Goal: Find specific page/section: Find specific page/section

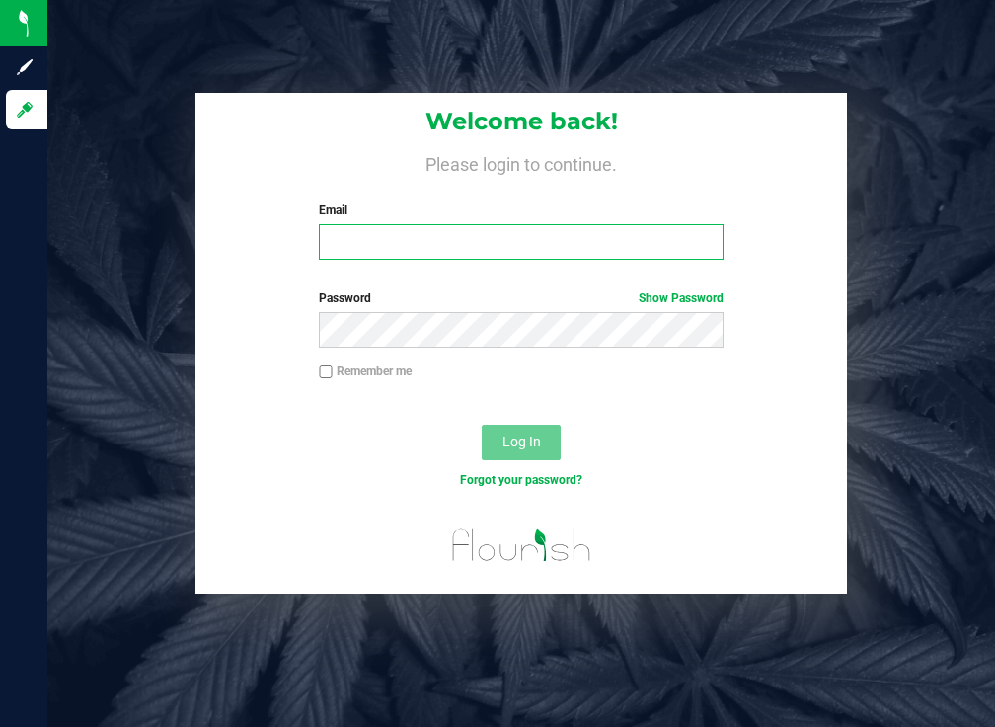
type input "[PERSON_NAME][EMAIL_ADDRESS][DOMAIN_NAME]"
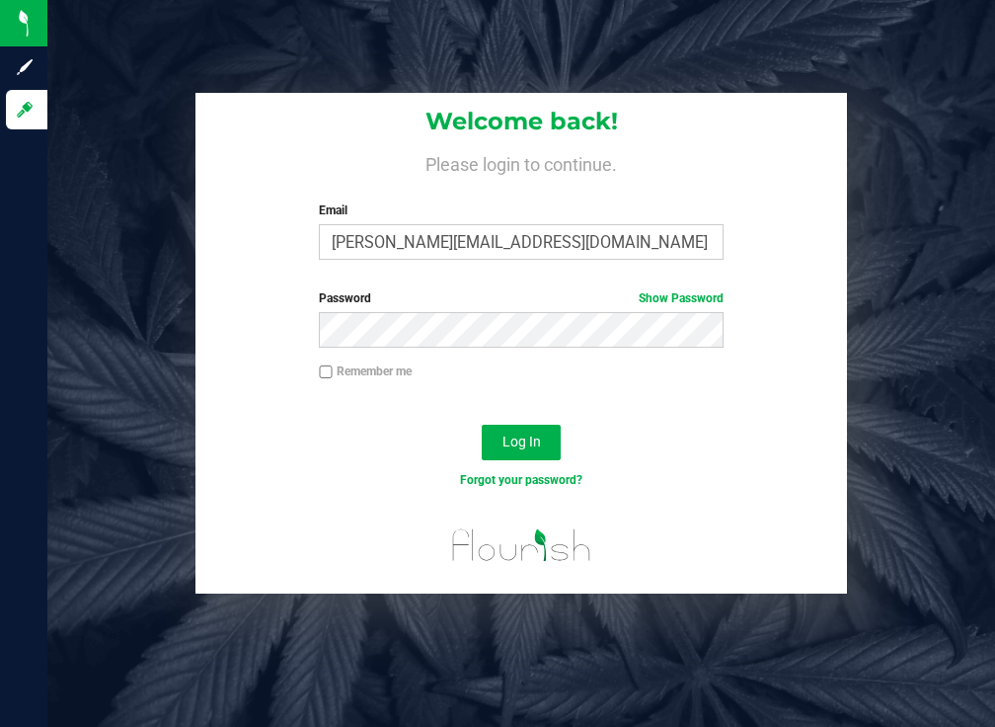
click at [480, 439] on div "Log In" at bounding box center [522, 449] width 652 height 66
click at [501, 439] on button "Log In" at bounding box center [521, 443] width 79 height 36
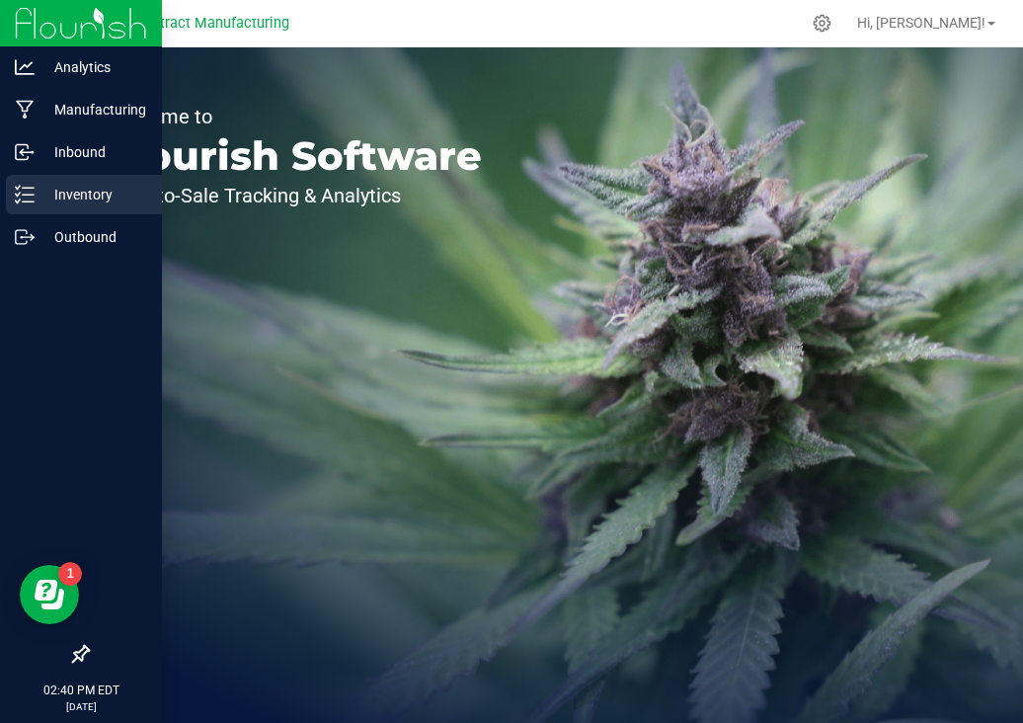
click at [84, 189] on p "Inventory" at bounding box center [94, 195] width 118 height 24
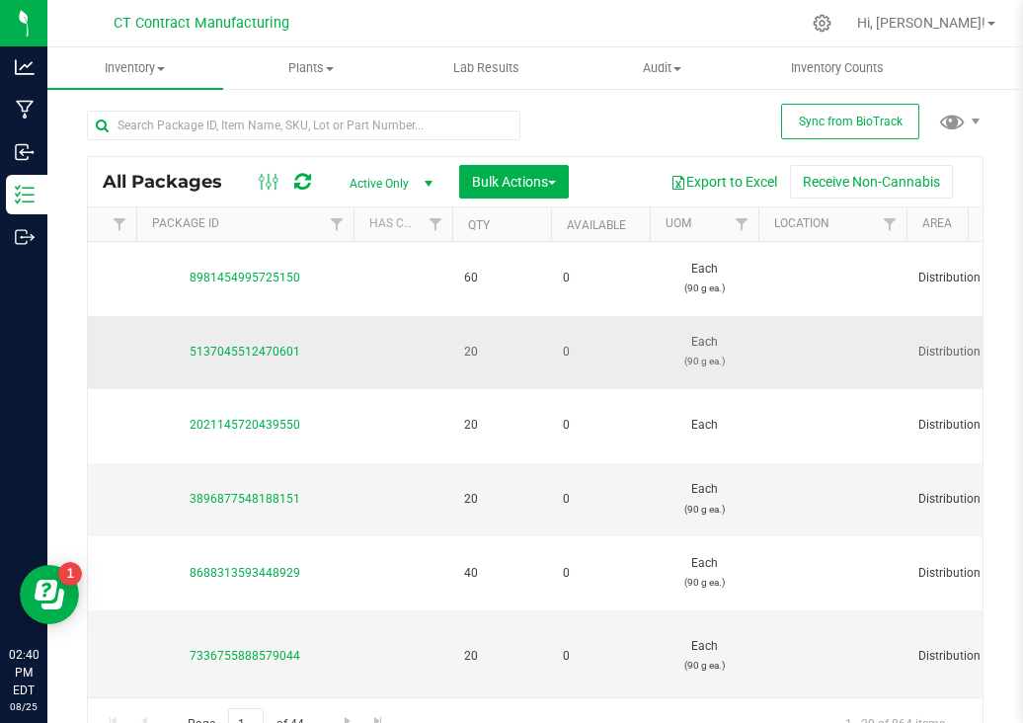
scroll to position [0, 1034]
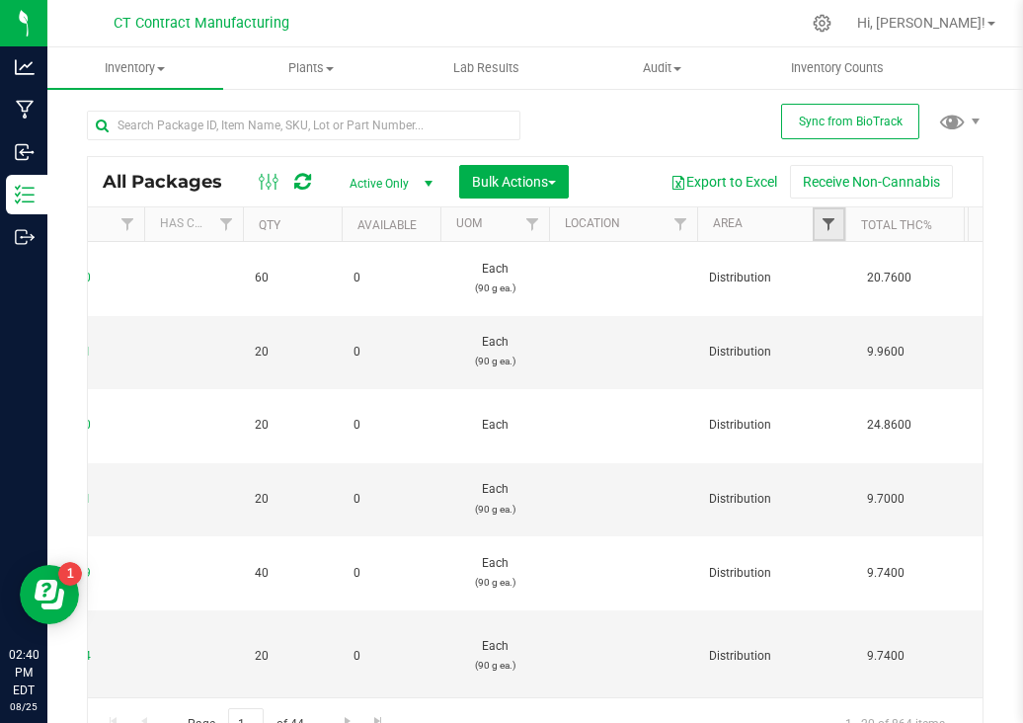
click at [822, 224] on span "Filter" at bounding box center [829, 224] width 16 height 16
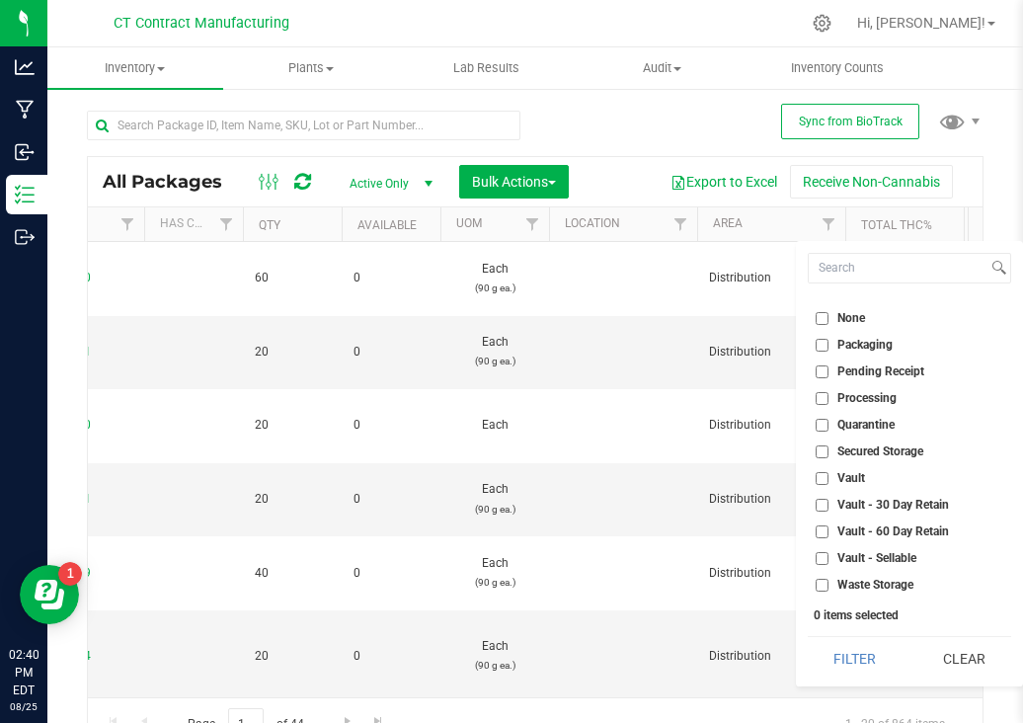
click at [823, 557] on input "Vault - Sellable" at bounding box center [822, 558] width 13 height 13
checkbox input "true"
click at [877, 661] on button "Filter" at bounding box center [855, 658] width 95 height 43
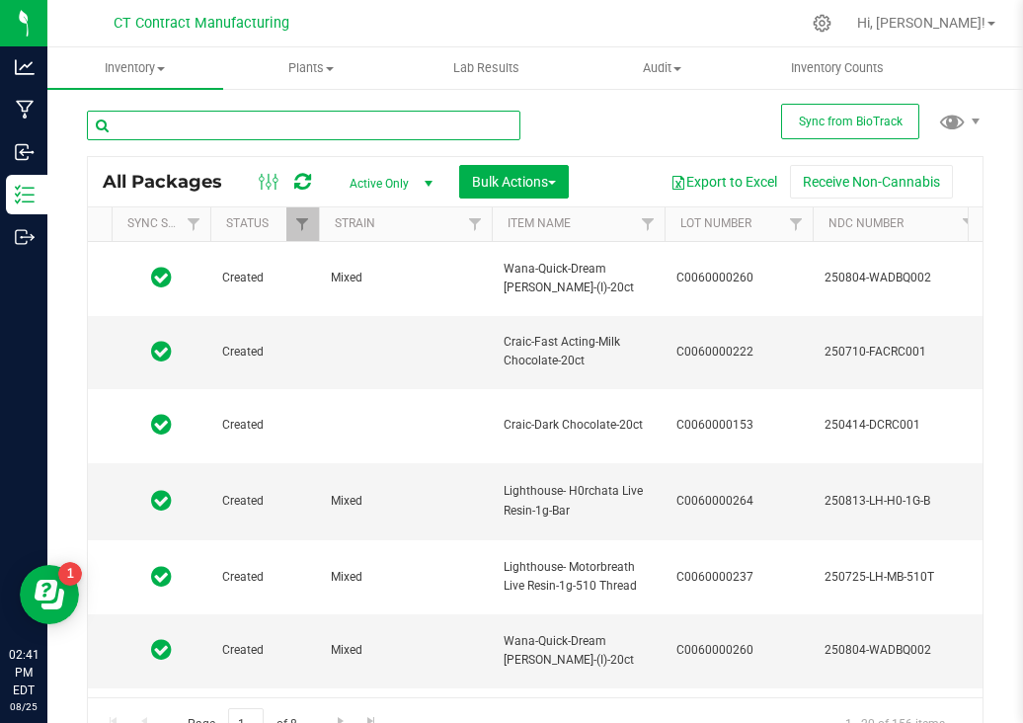
click at [263, 118] on input "text" at bounding box center [303, 126] width 433 height 30
type input "camino"
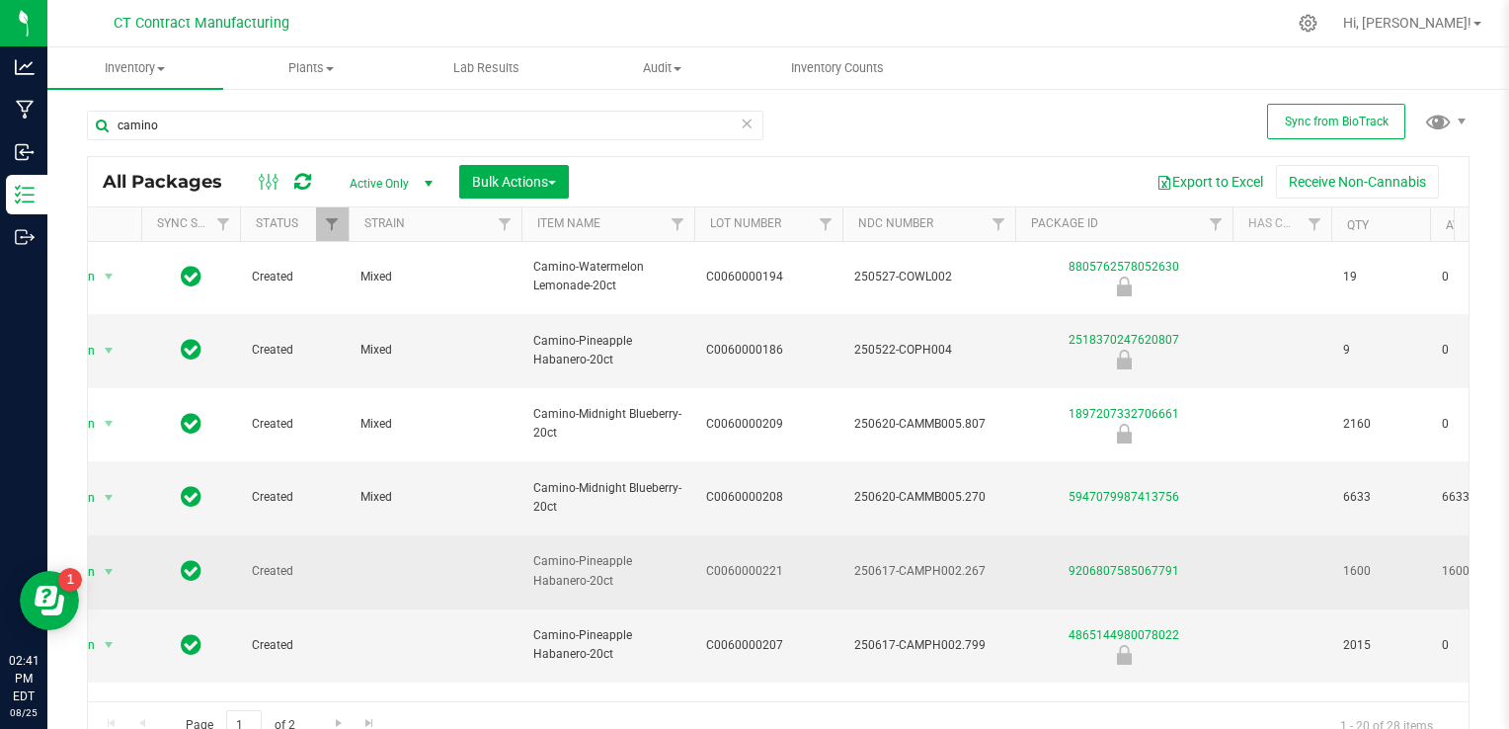
drag, startPoint x: 782, startPoint y: 411, endPoint x: 685, endPoint y: 414, distance: 96.8
copy tr "C0060000221"
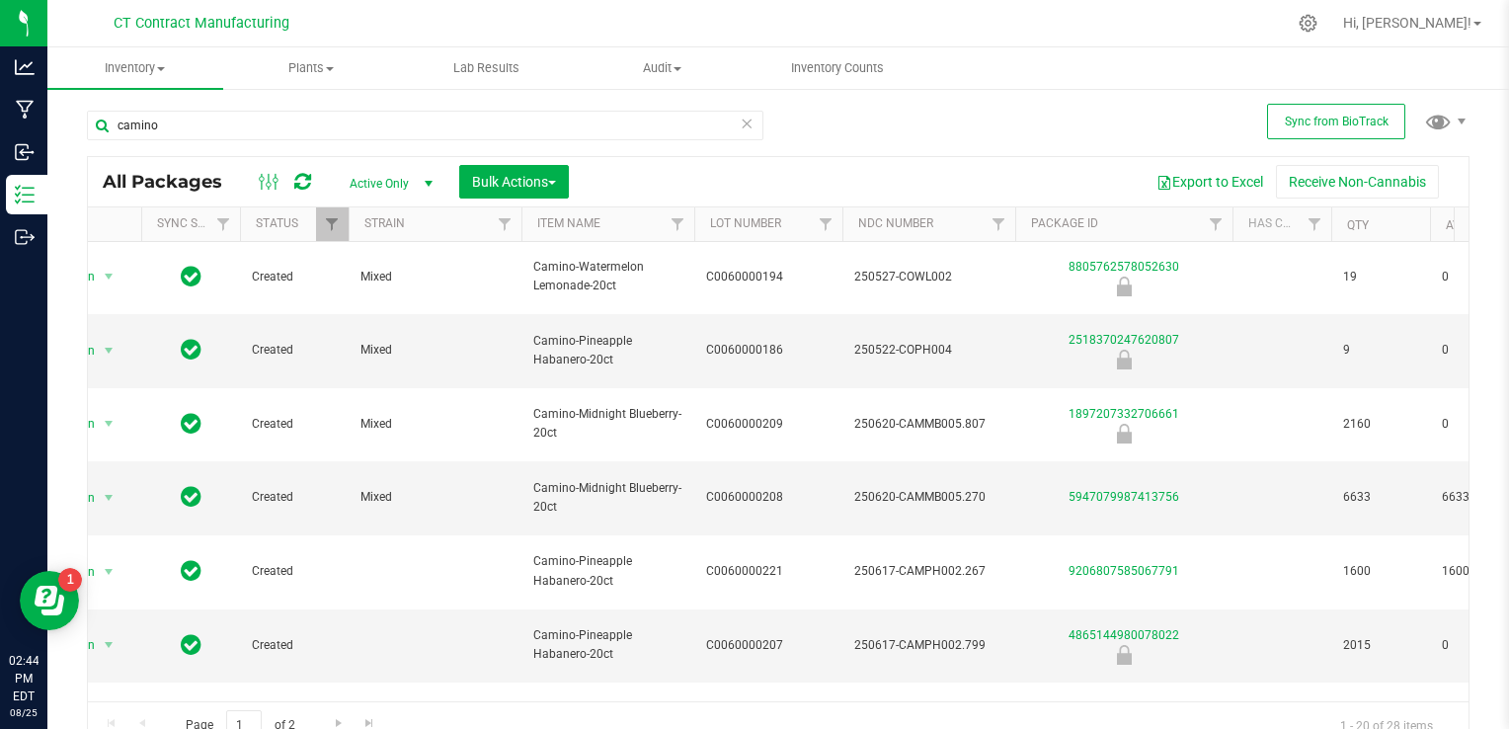
click at [994, 148] on div "camino All Packages Active Only Active Only Lab Samples Locked All External Int…" at bounding box center [778, 421] width 1382 height 658
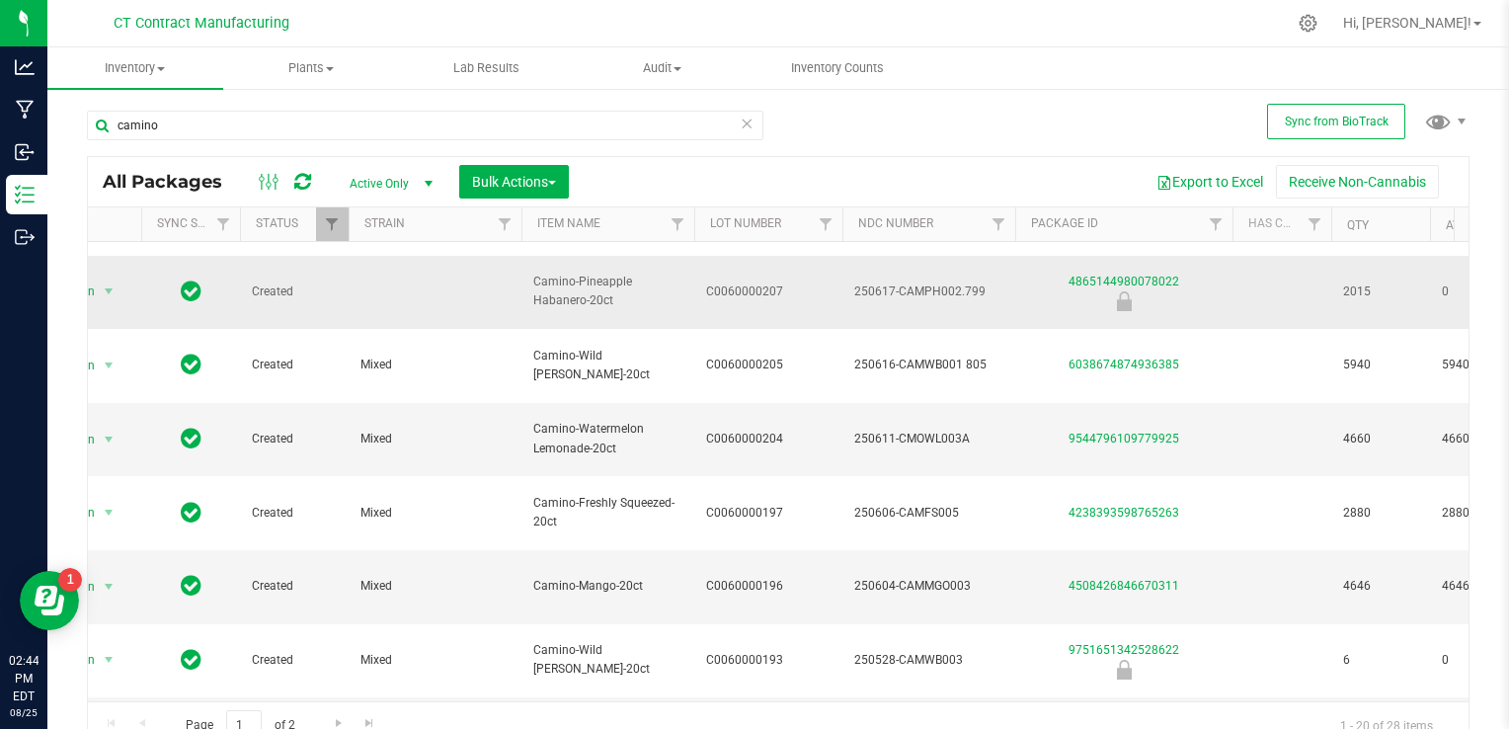
scroll to position [656, 65]
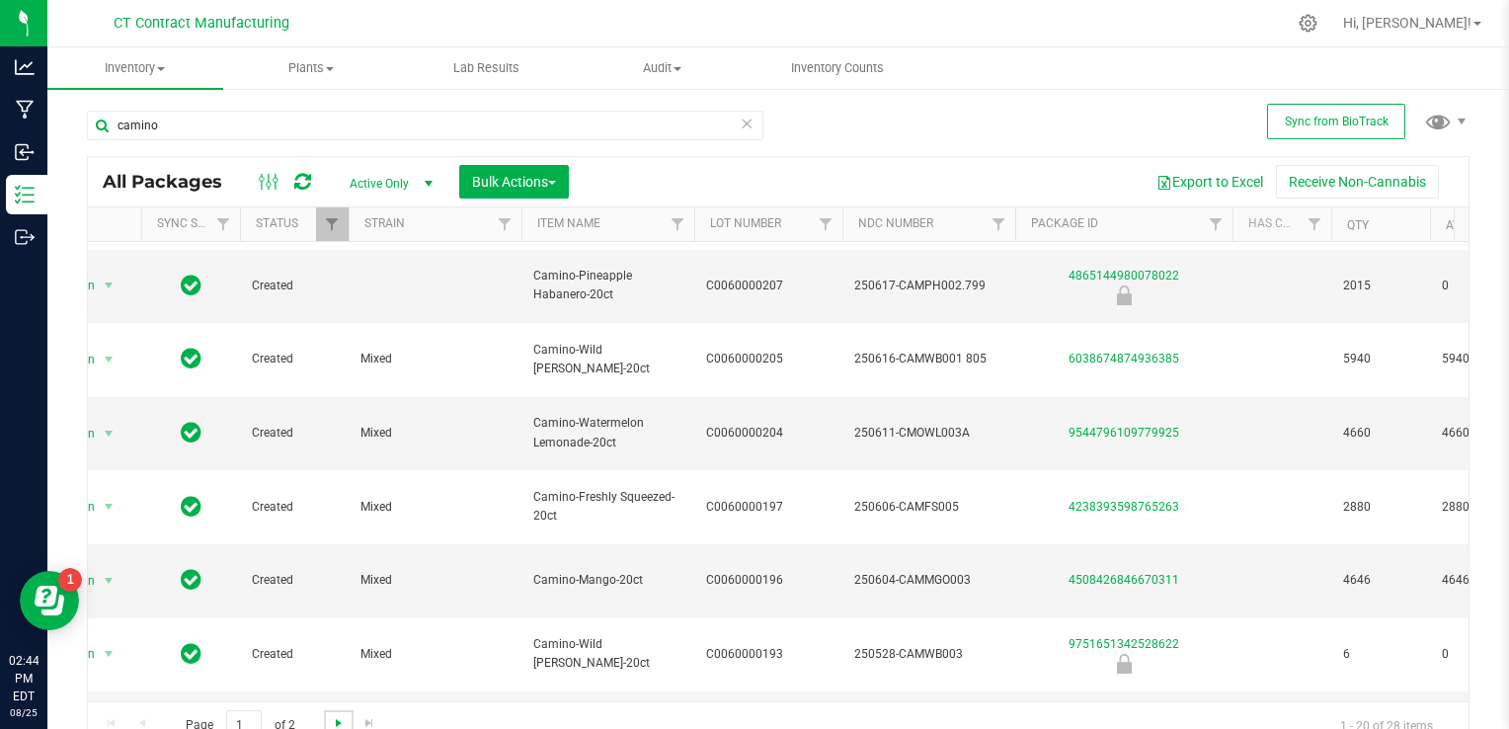
click at [336, 721] on span "Go to the next page" at bounding box center [339, 723] width 16 height 16
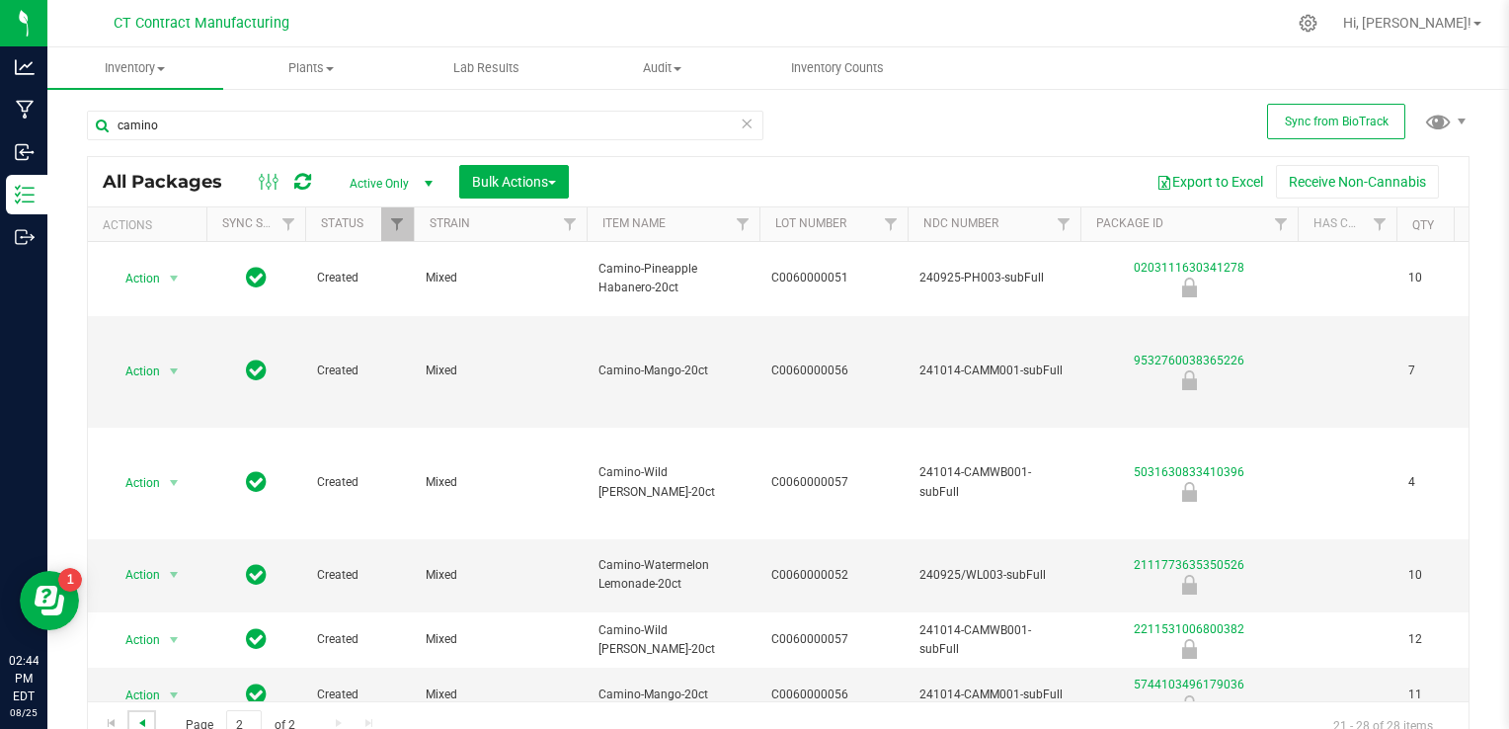
click at [135, 721] on span "Go to the previous page" at bounding box center [142, 723] width 16 height 16
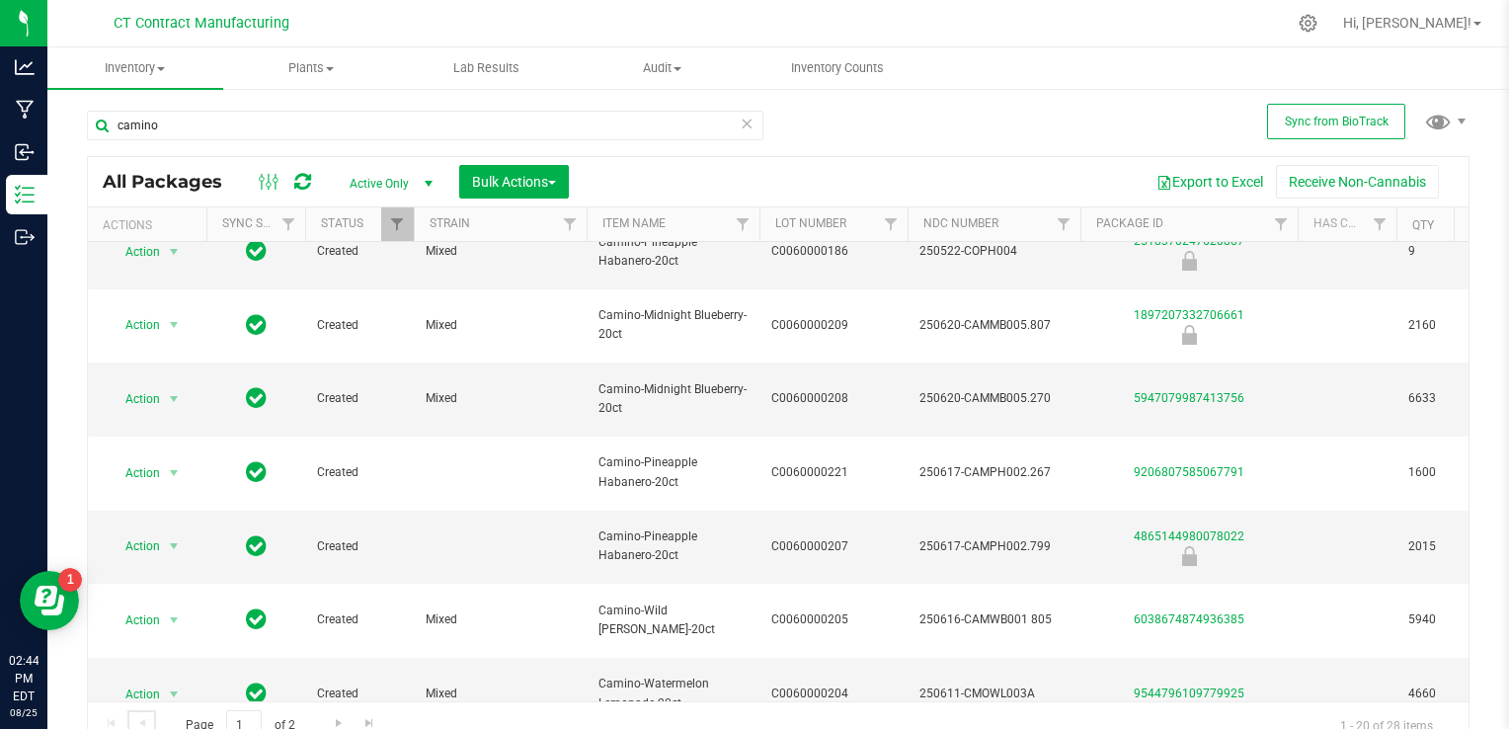
scroll to position [296, 0]
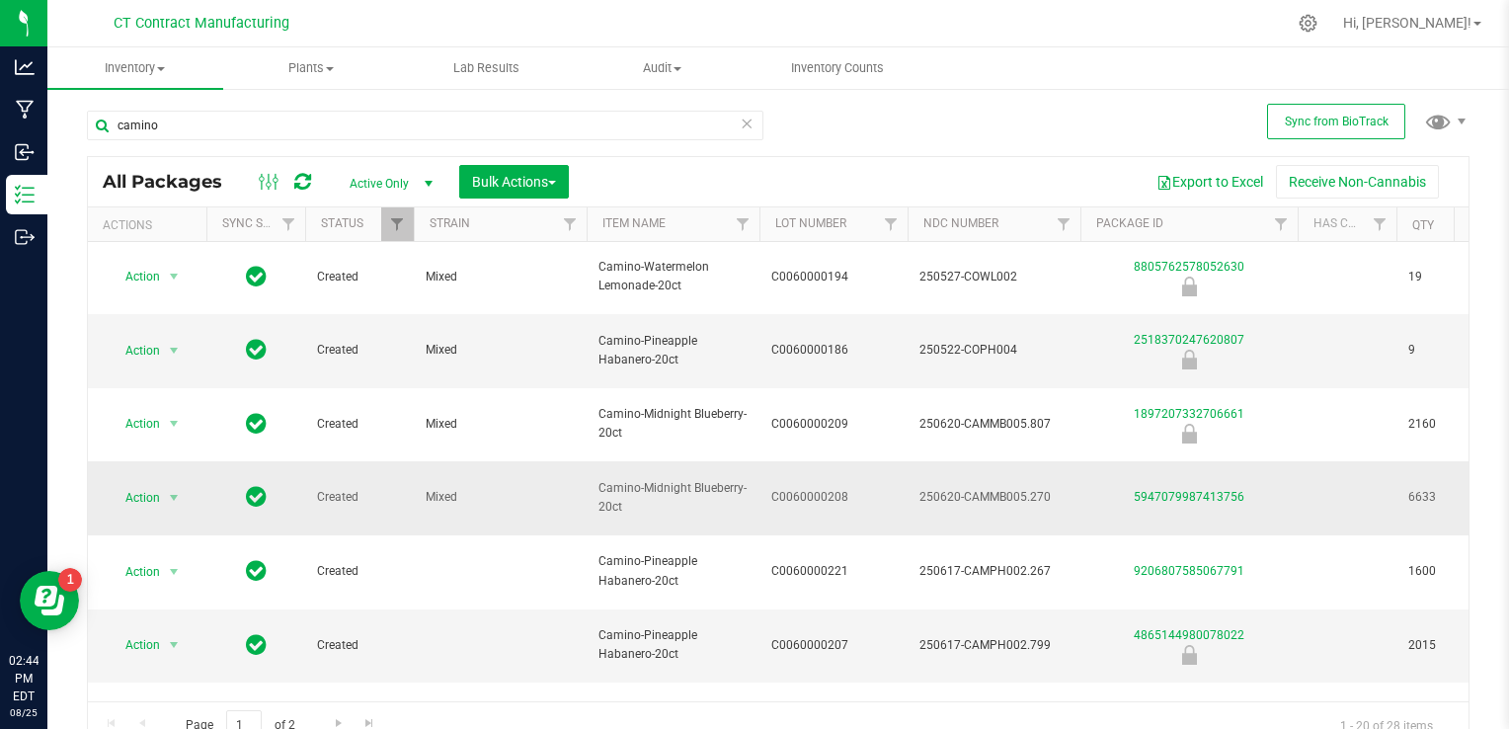
click at [787, 488] on span "C0060000208" at bounding box center [833, 497] width 124 height 19
click at [787, 483] on input "C0060000208" at bounding box center [828, 498] width 141 height 31
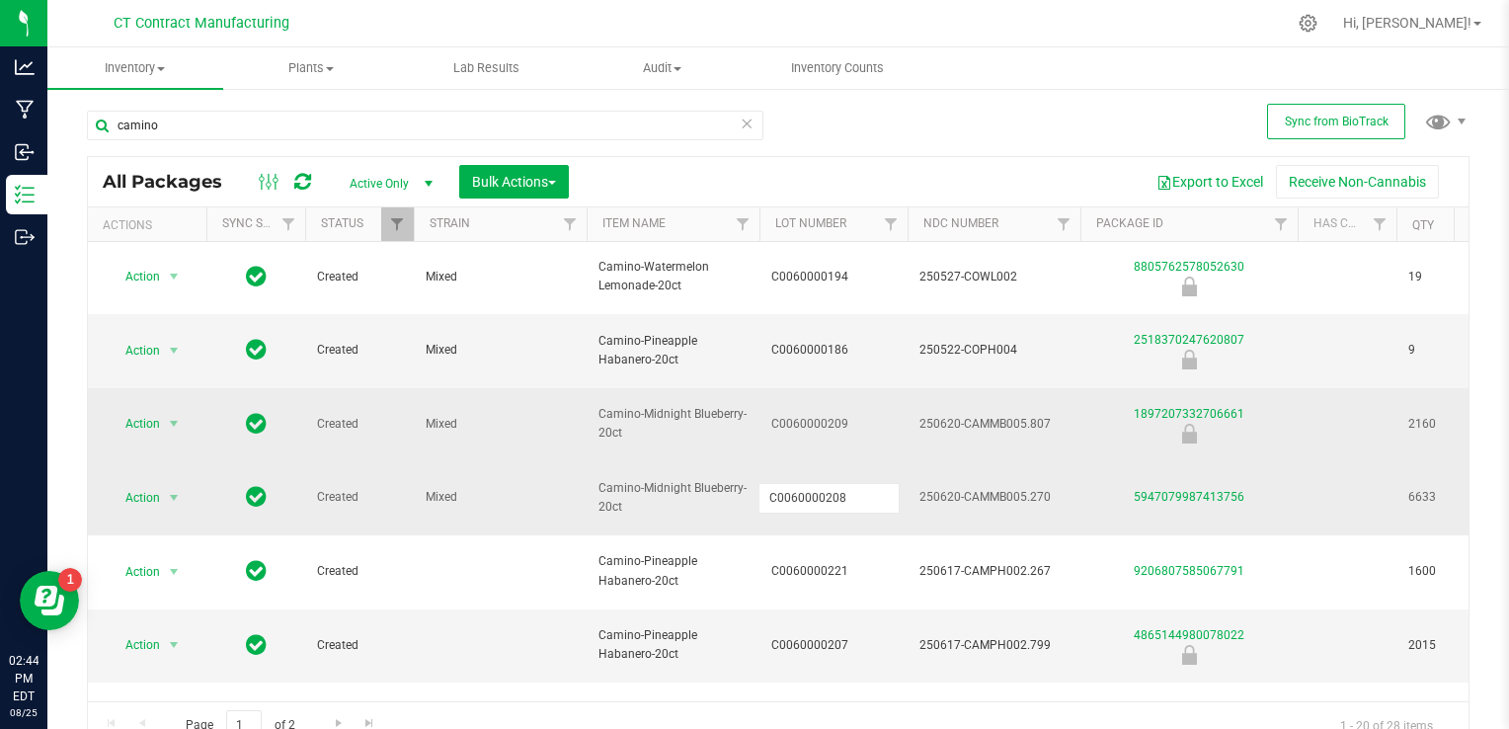
drag, startPoint x: 914, startPoint y: 155, endPoint x: 895, endPoint y: 326, distance: 172.0
click at [914, 156] on div "All Packages Active Only Active Only Lab Samples Locked All External Internal B…" at bounding box center [778, 452] width 1382 height 593
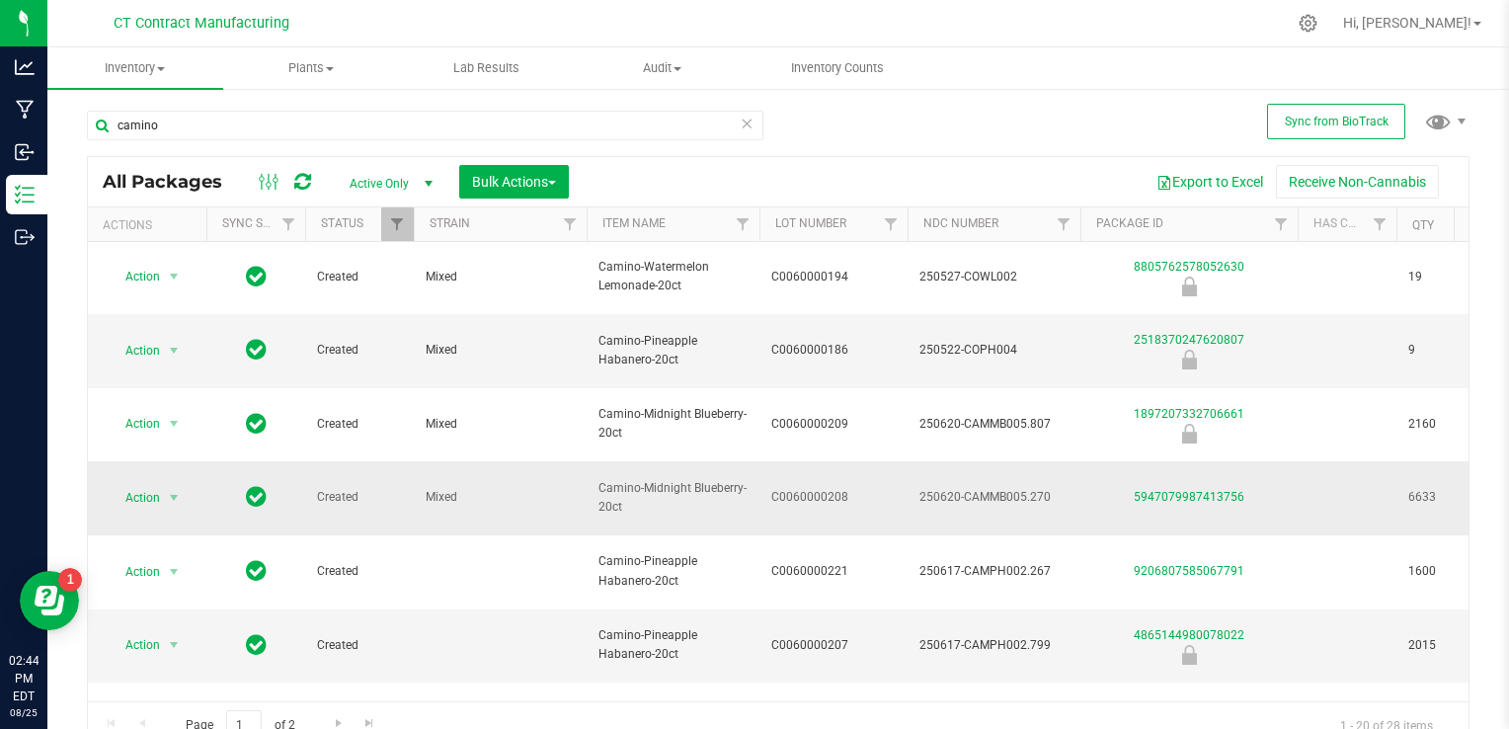
drag, startPoint x: 850, startPoint y: 576, endPoint x: 744, endPoint y: 576, distance: 106.6
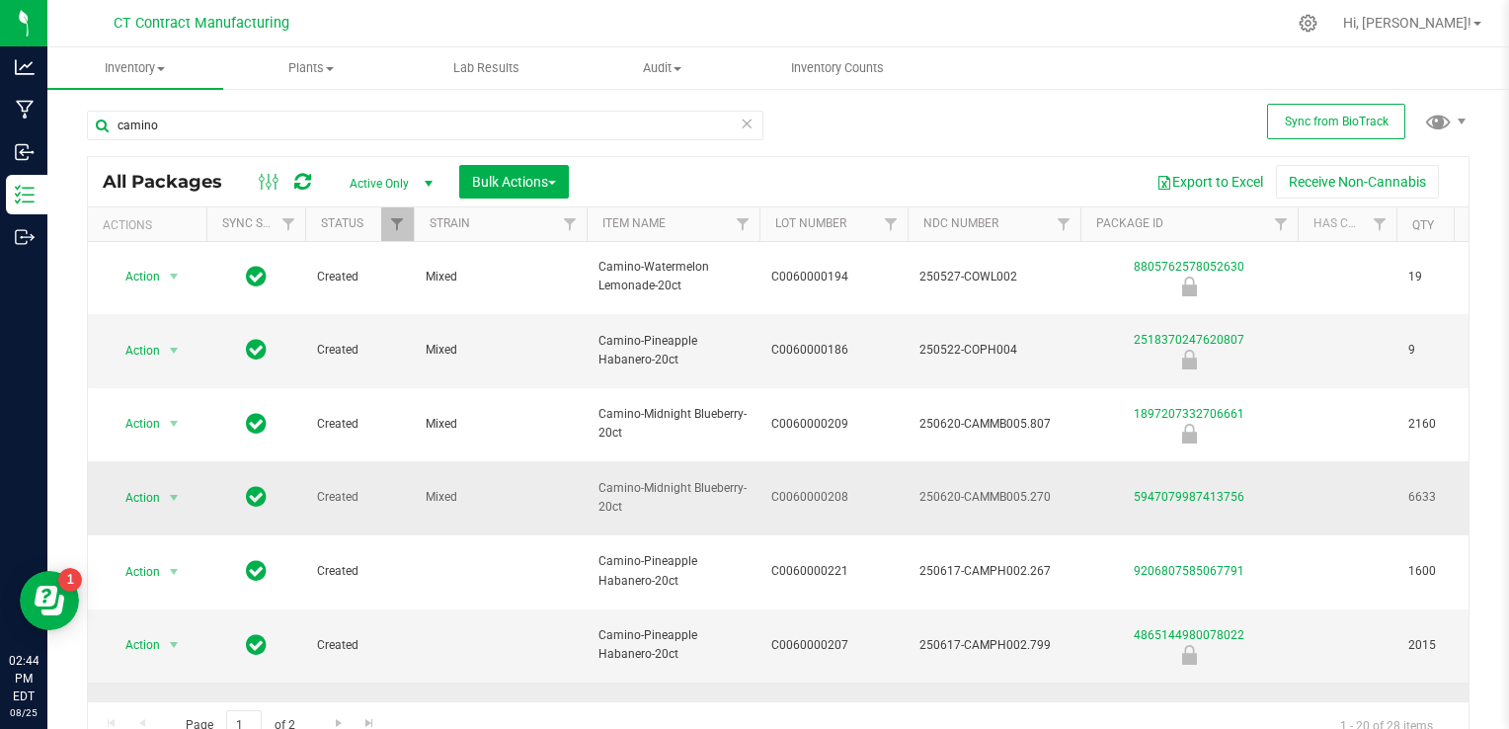
click at [868, 682] on td "C0060000205" at bounding box center [833, 719] width 148 height 74
click at [857, 703] on input "C0060000205" at bounding box center [828, 718] width 141 height 31
click at [856, 703] on input "C0060000205" at bounding box center [828, 718] width 141 height 31
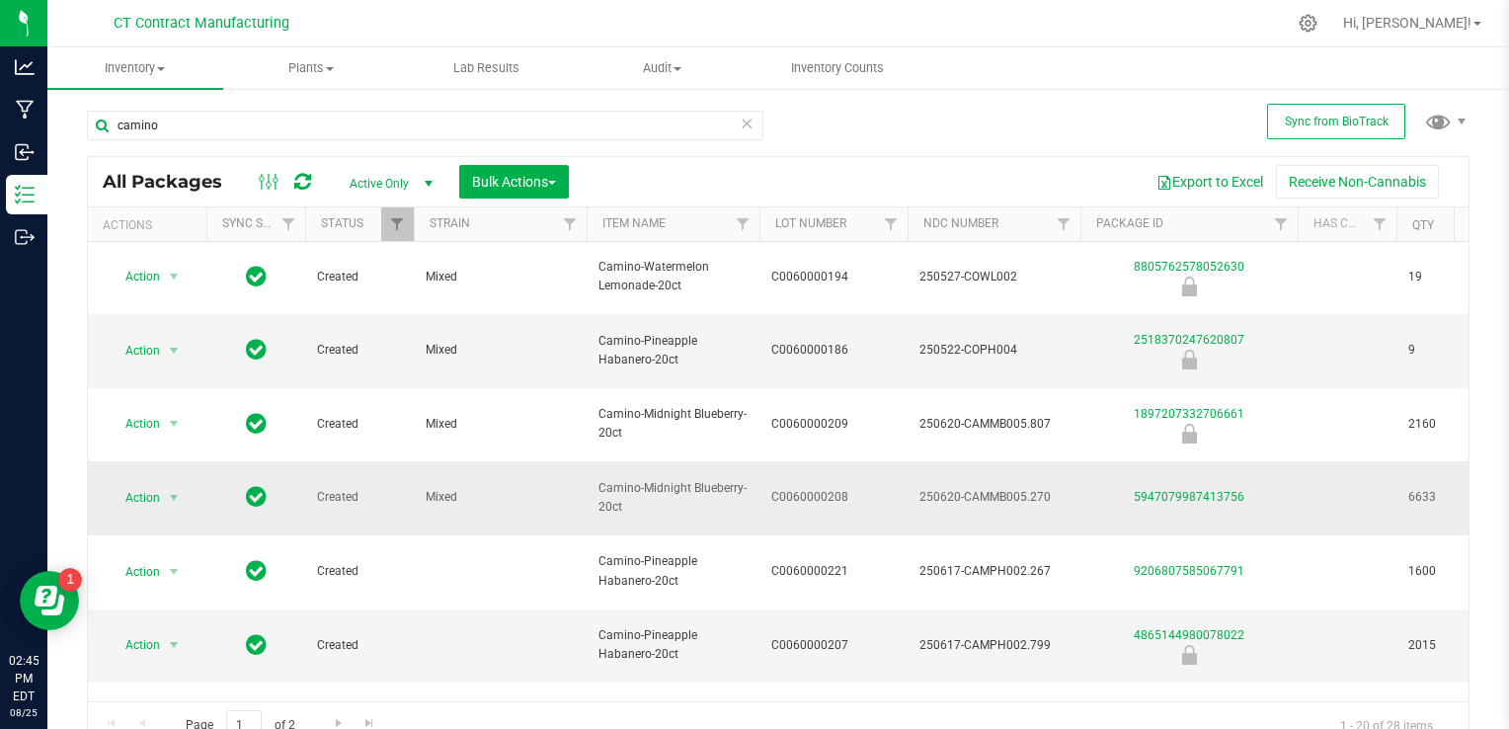
drag, startPoint x: 915, startPoint y: 166, endPoint x: 910, endPoint y: 468, distance: 302.2
click at [915, 166] on div "Export to Excel Receive Non-Cannabis" at bounding box center [1019, 182] width 870 height 34
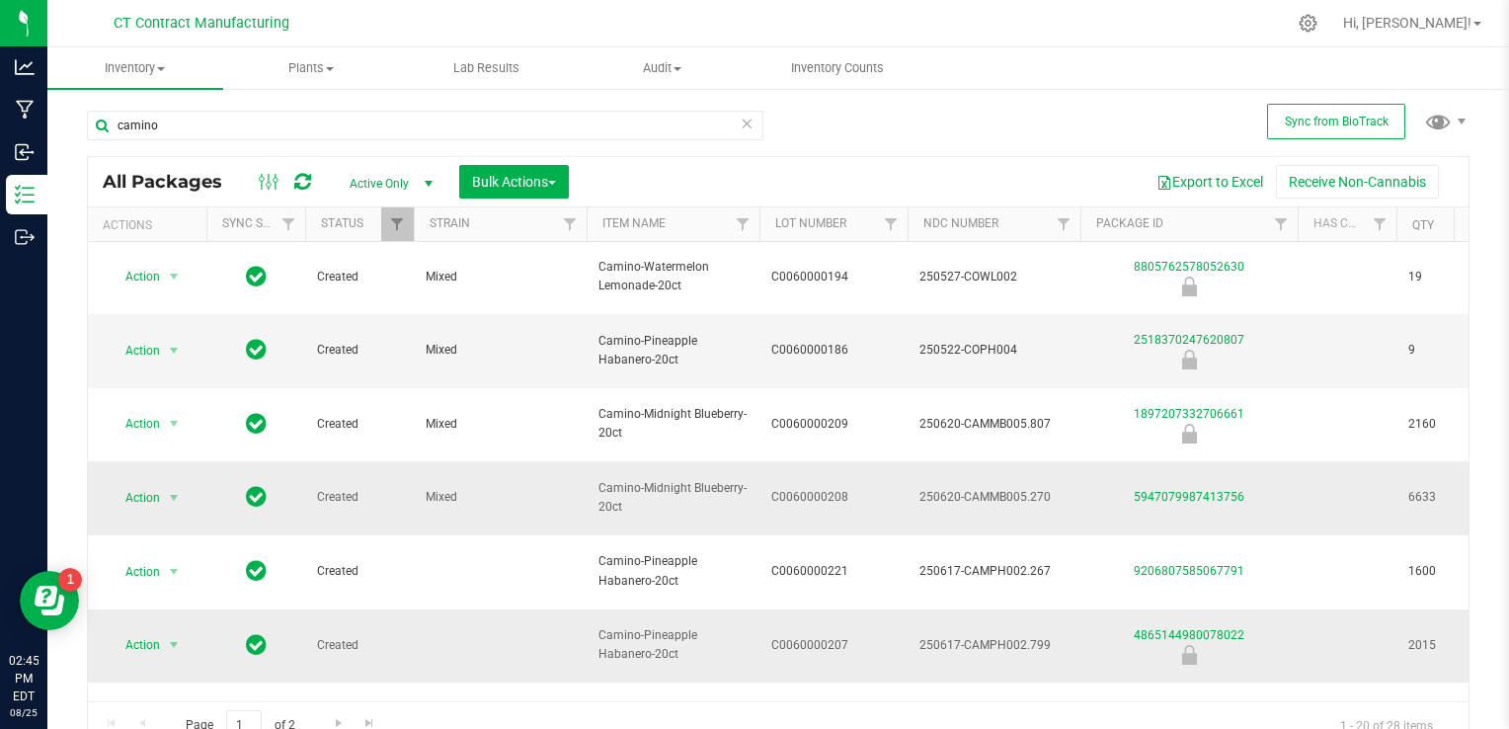
scroll to position [494, 0]
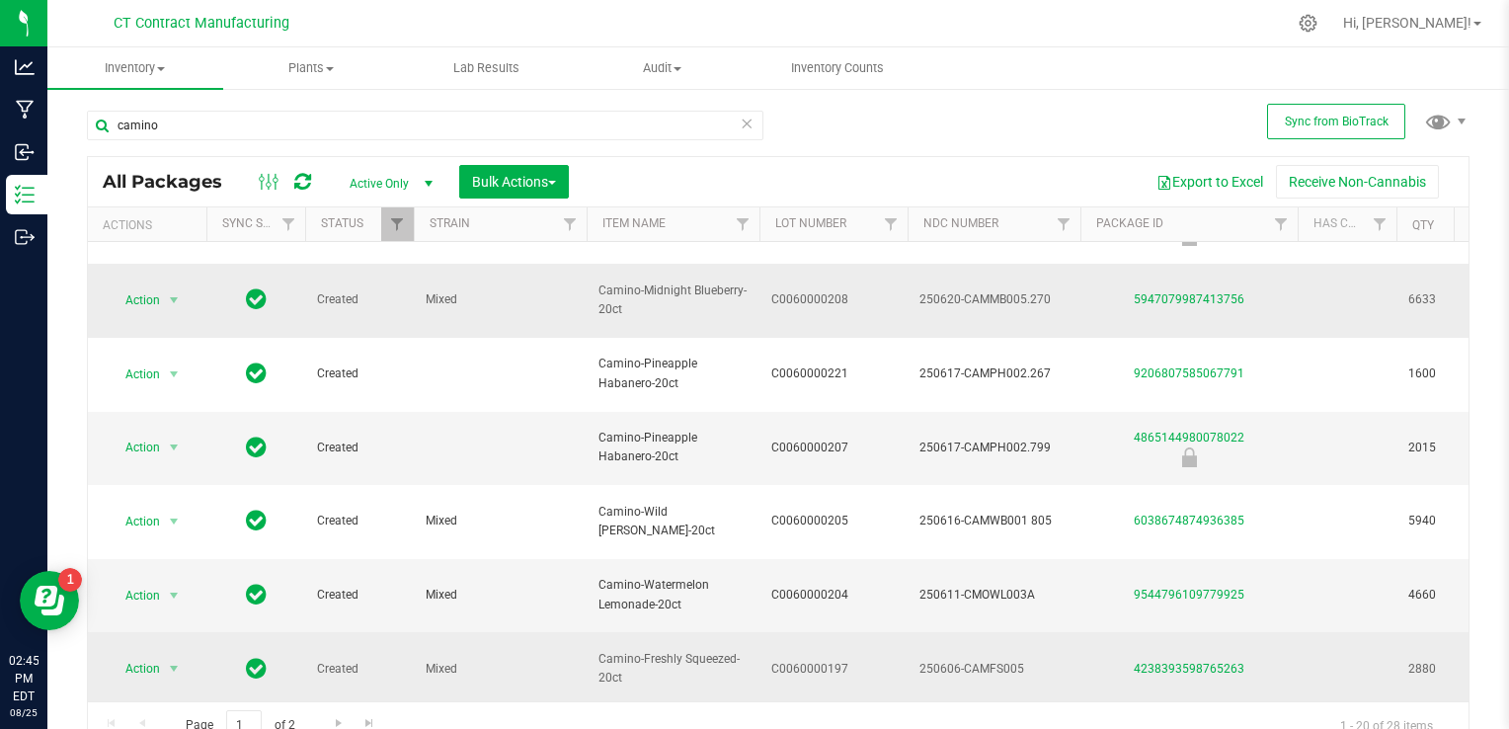
click at [825, 721] on span "C0060000196" at bounding box center [833, 742] width 124 height 19
click at [825, 721] on input "C0060000196" at bounding box center [828, 742] width 141 height 31
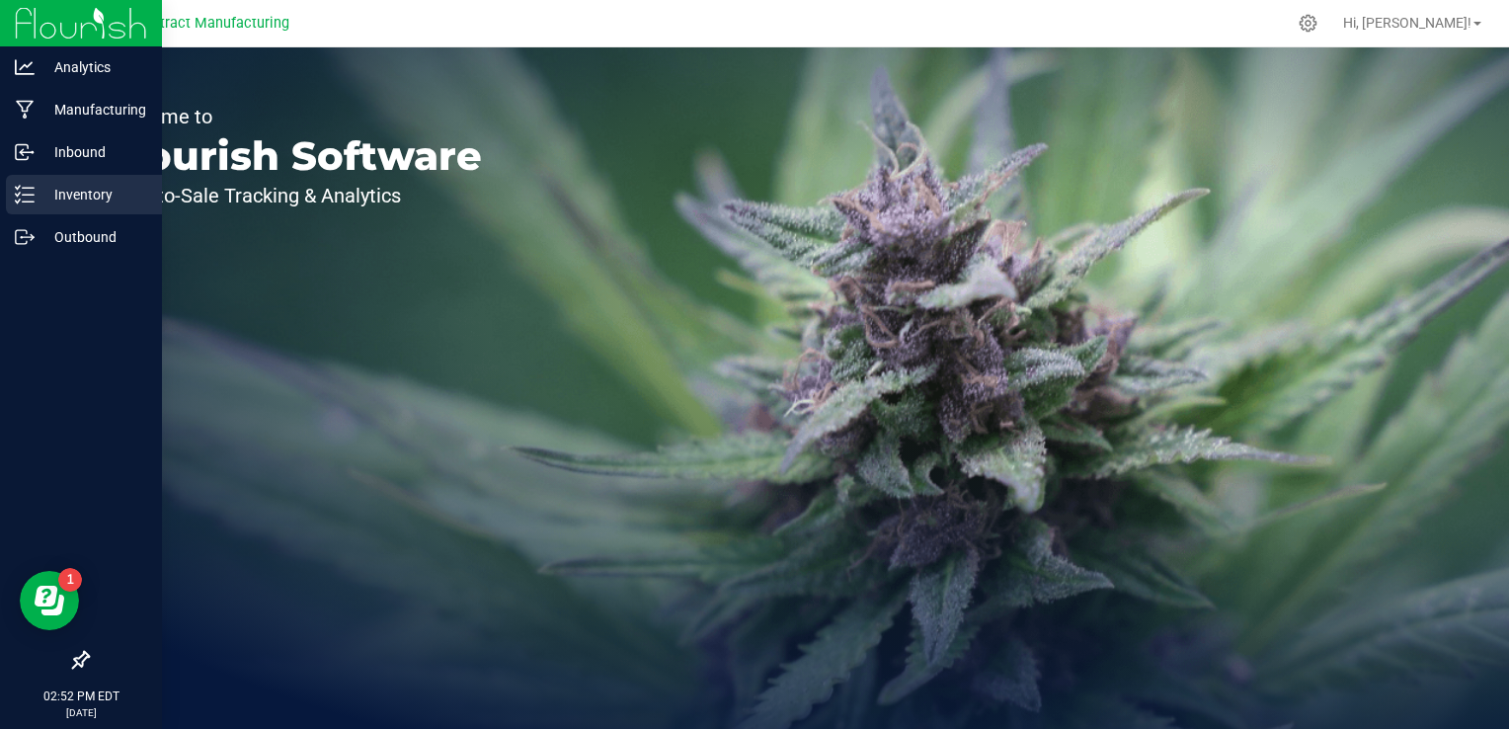
click at [83, 199] on p "Inventory" at bounding box center [94, 195] width 118 height 24
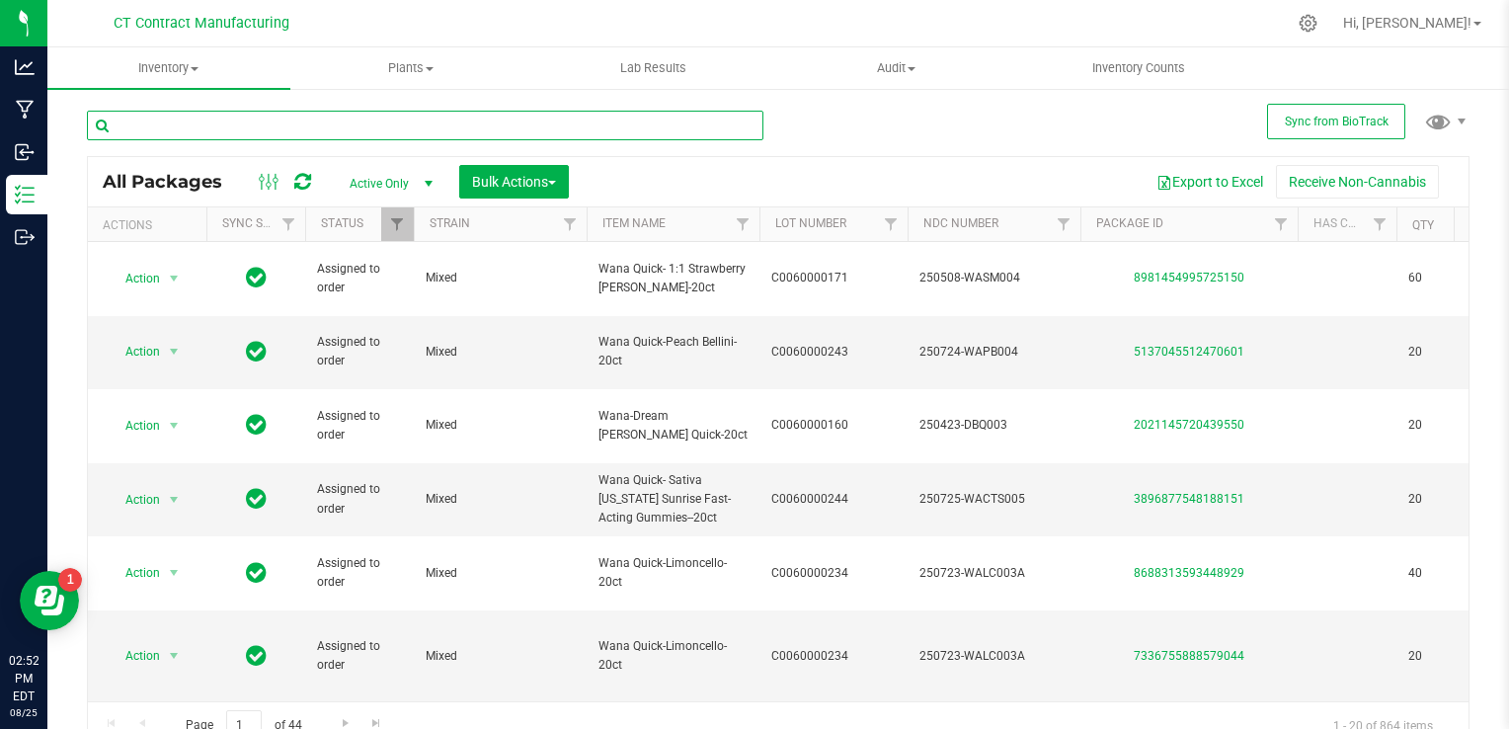
click at [311, 112] on input "text" at bounding box center [425, 126] width 676 height 30
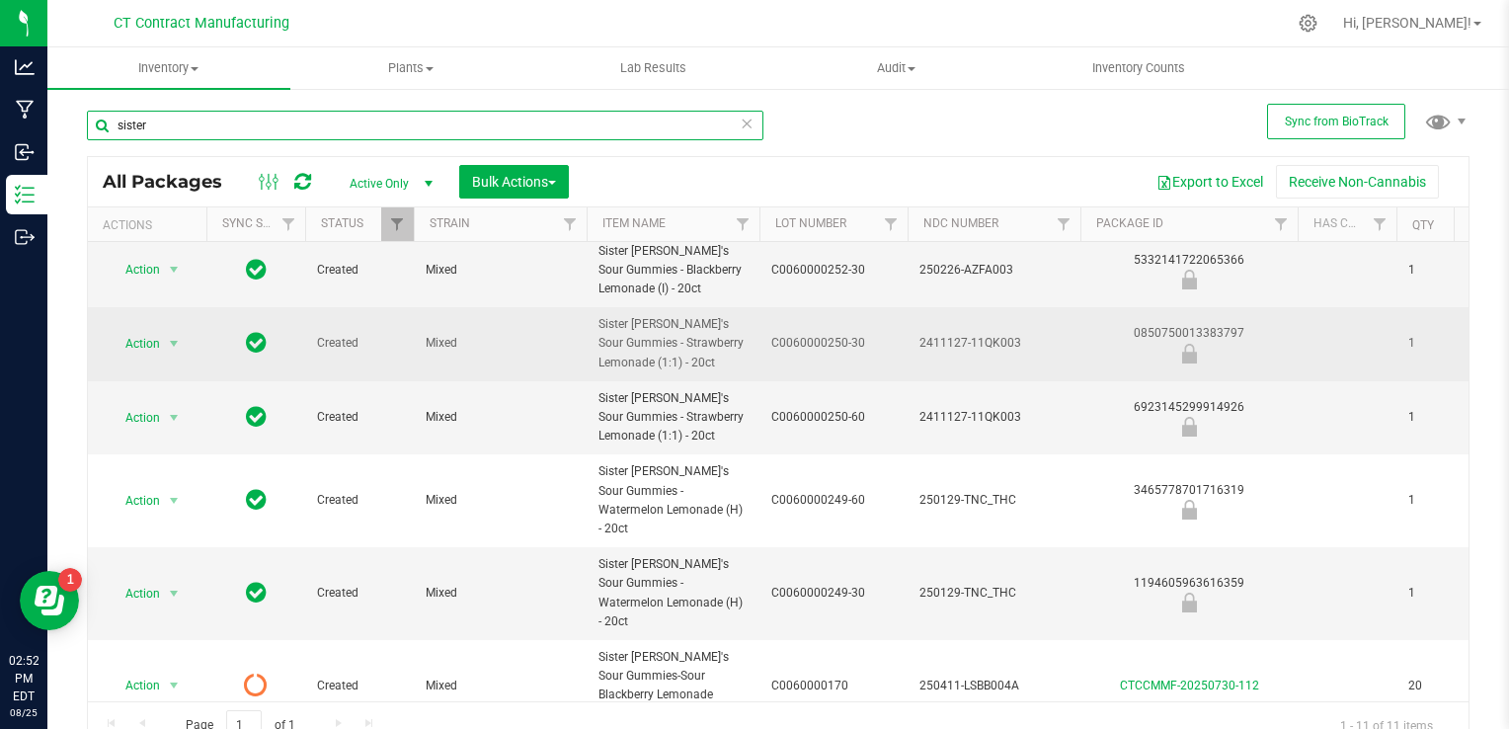
scroll to position [197, 0]
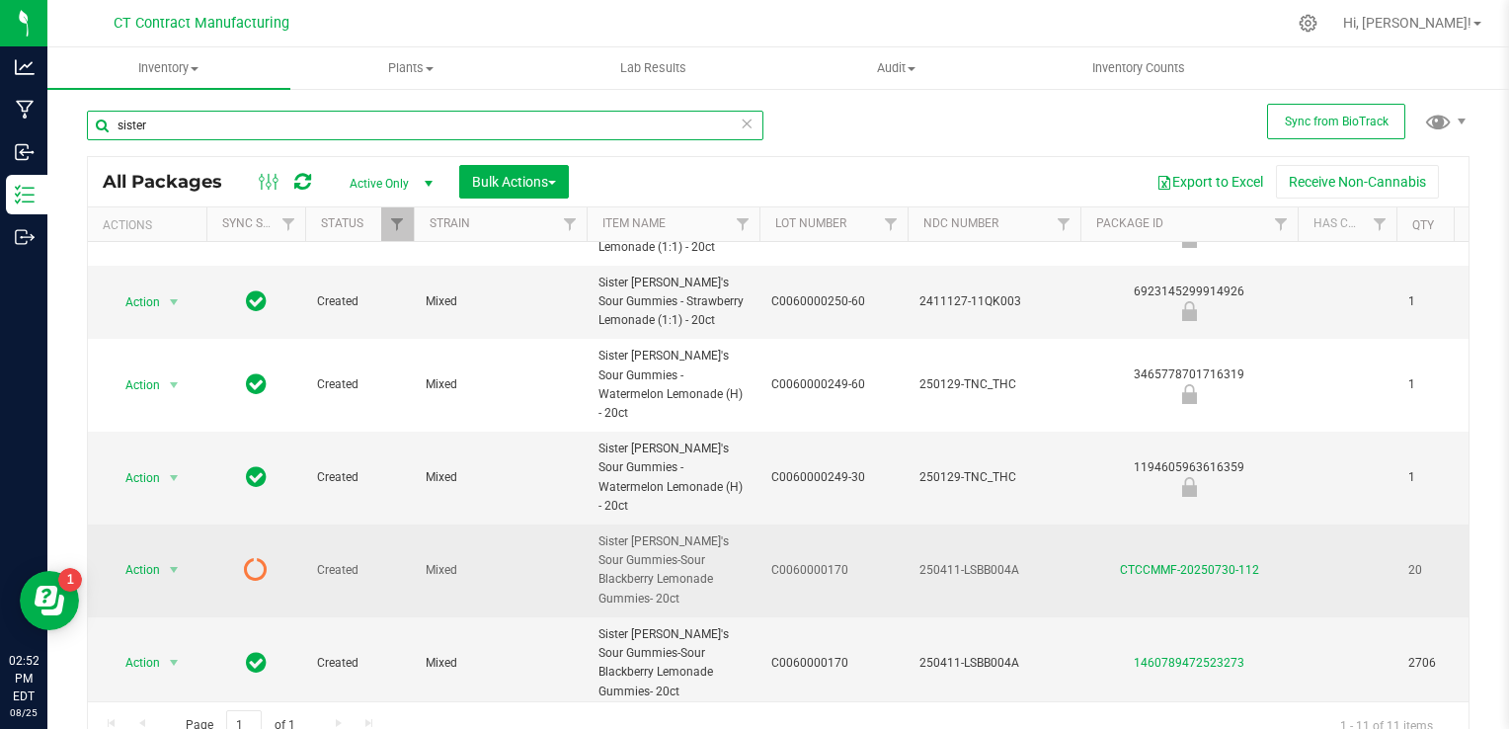
type input "sister"
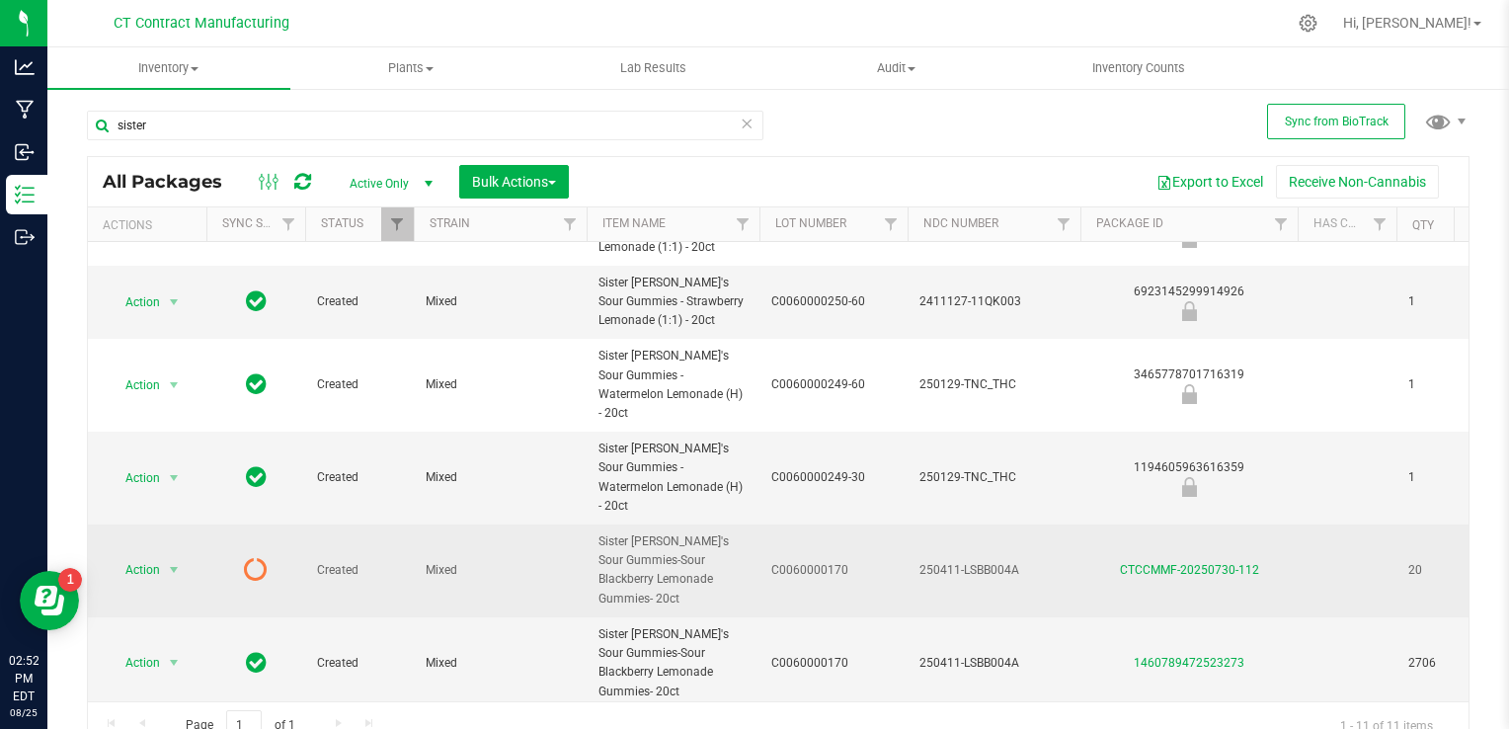
click at [260, 557] on icon at bounding box center [256, 569] width 24 height 24
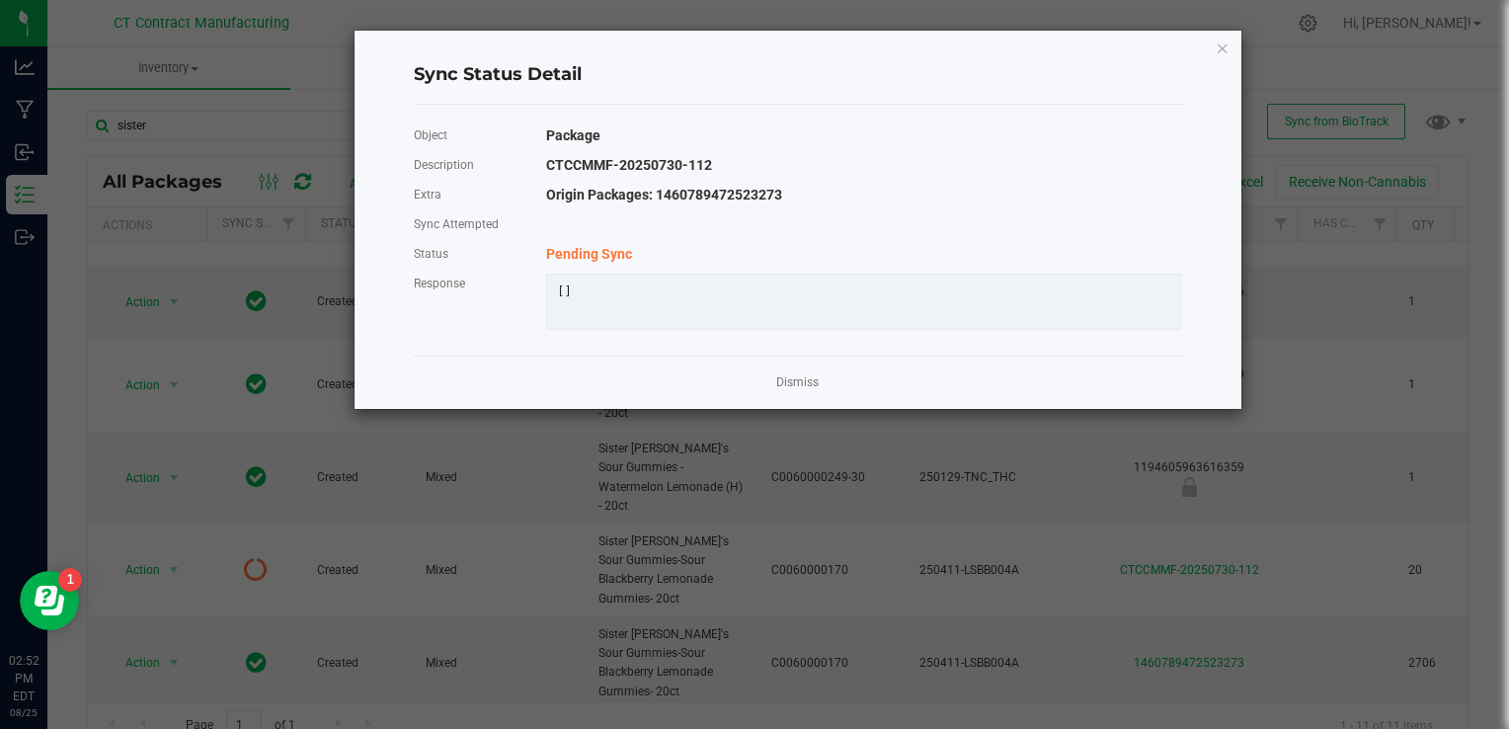
click at [557, 249] on span "Pending Sync" at bounding box center [589, 254] width 86 height 16
click at [559, 263] on div "Pending Sync" at bounding box center [863, 254] width 665 height 30
click at [773, 394] on div "Dismiss" at bounding box center [798, 381] width 768 height 53
click at [779, 390] on link "Dismiss" at bounding box center [797, 382] width 42 height 17
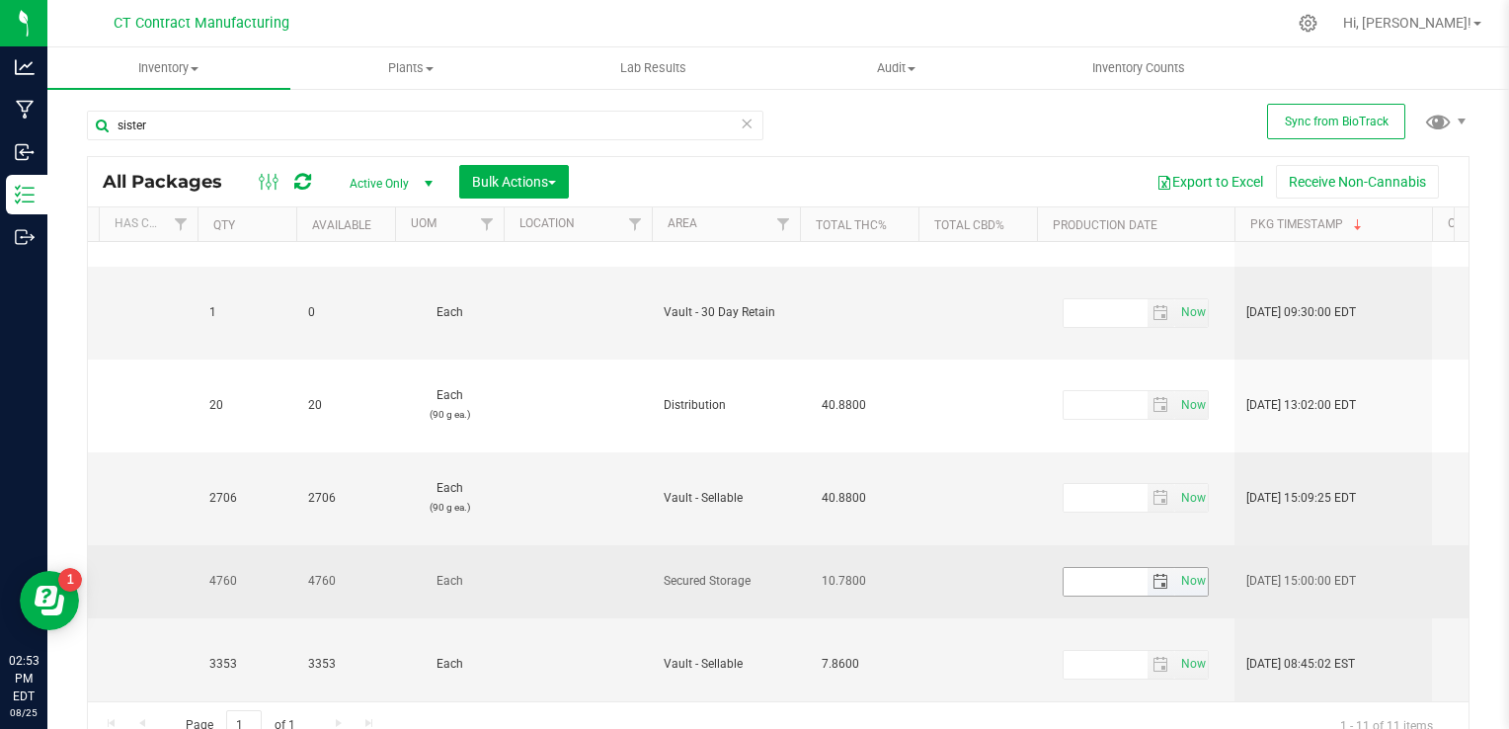
scroll to position [0, 0]
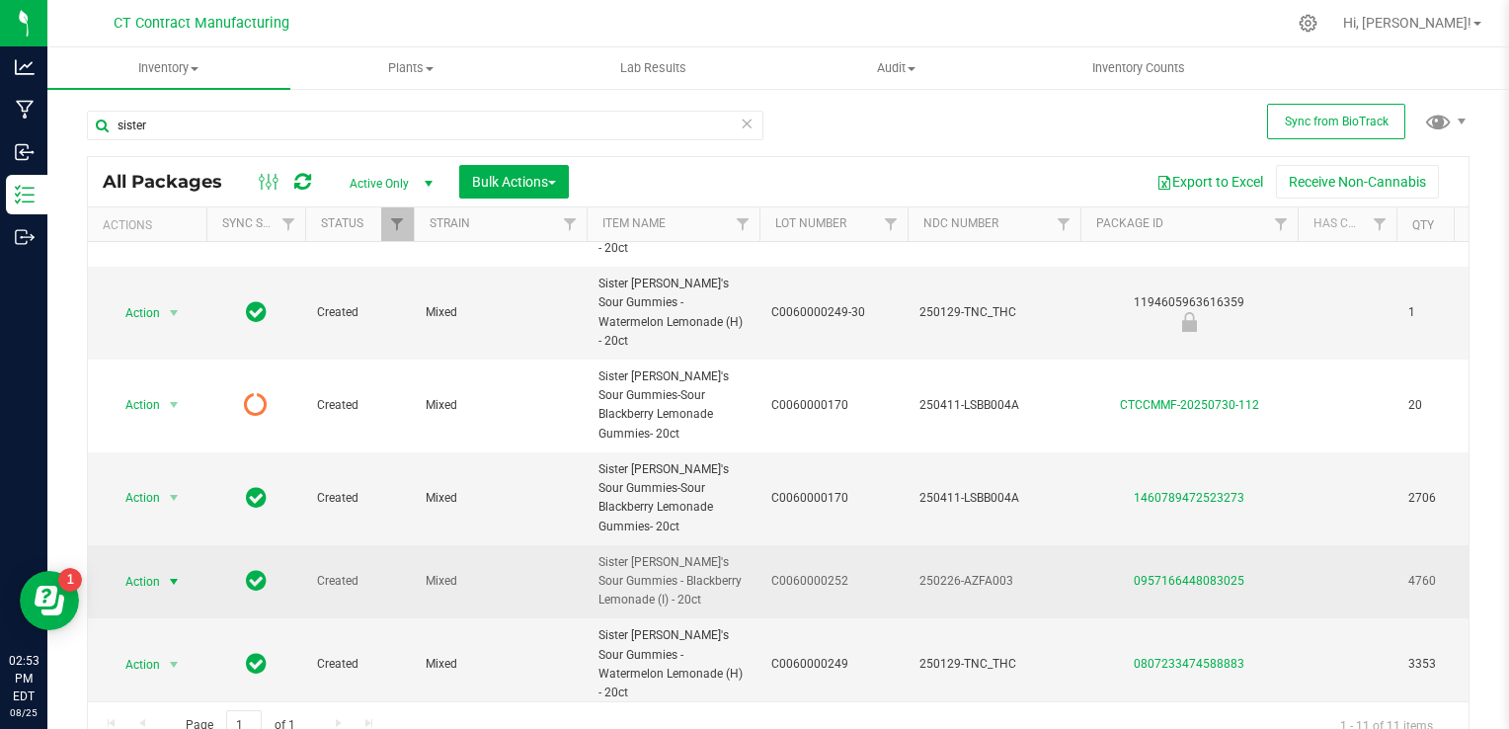
click at [179, 574] on span "select" at bounding box center [174, 582] width 16 height 16
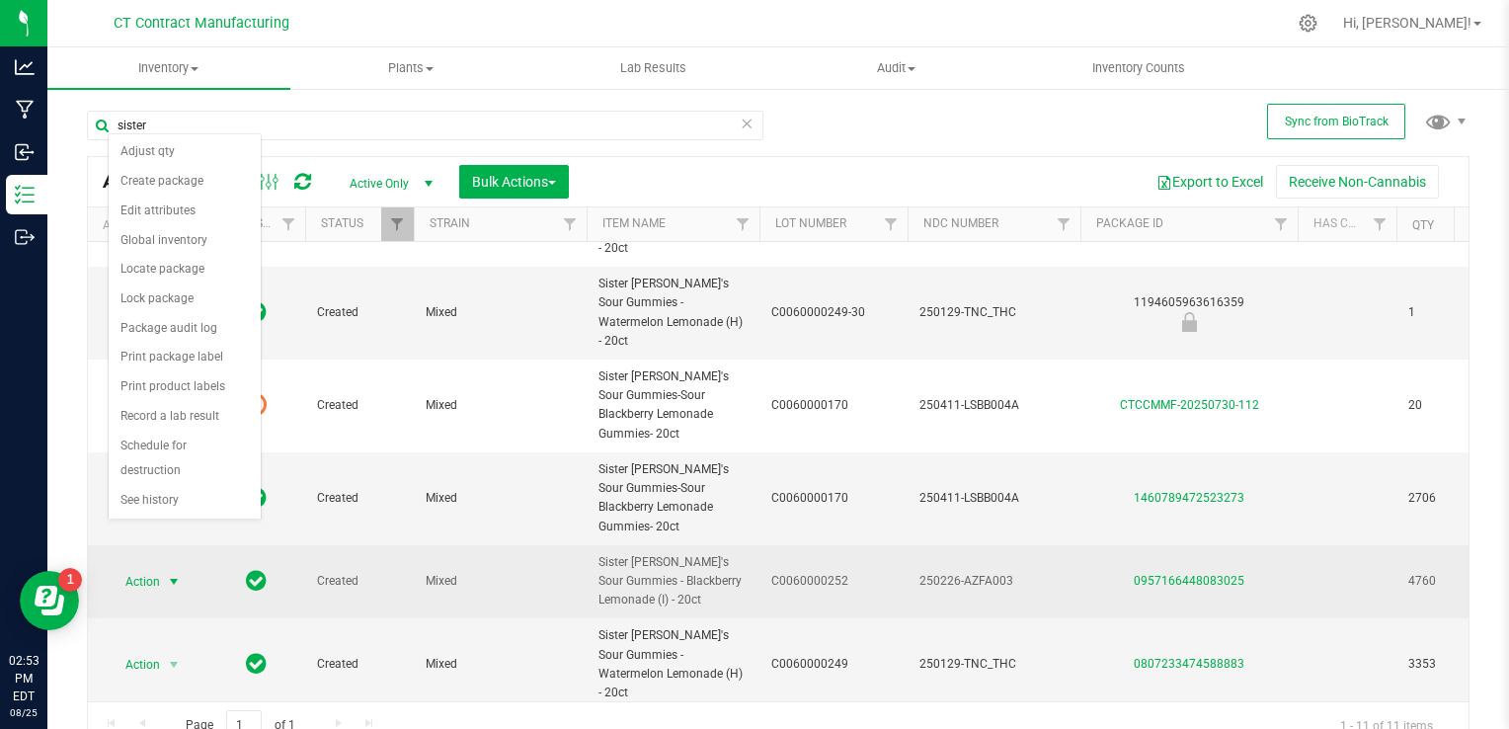
click at [179, 574] on span "select" at bounding box center [174, 582] width 16 height 16
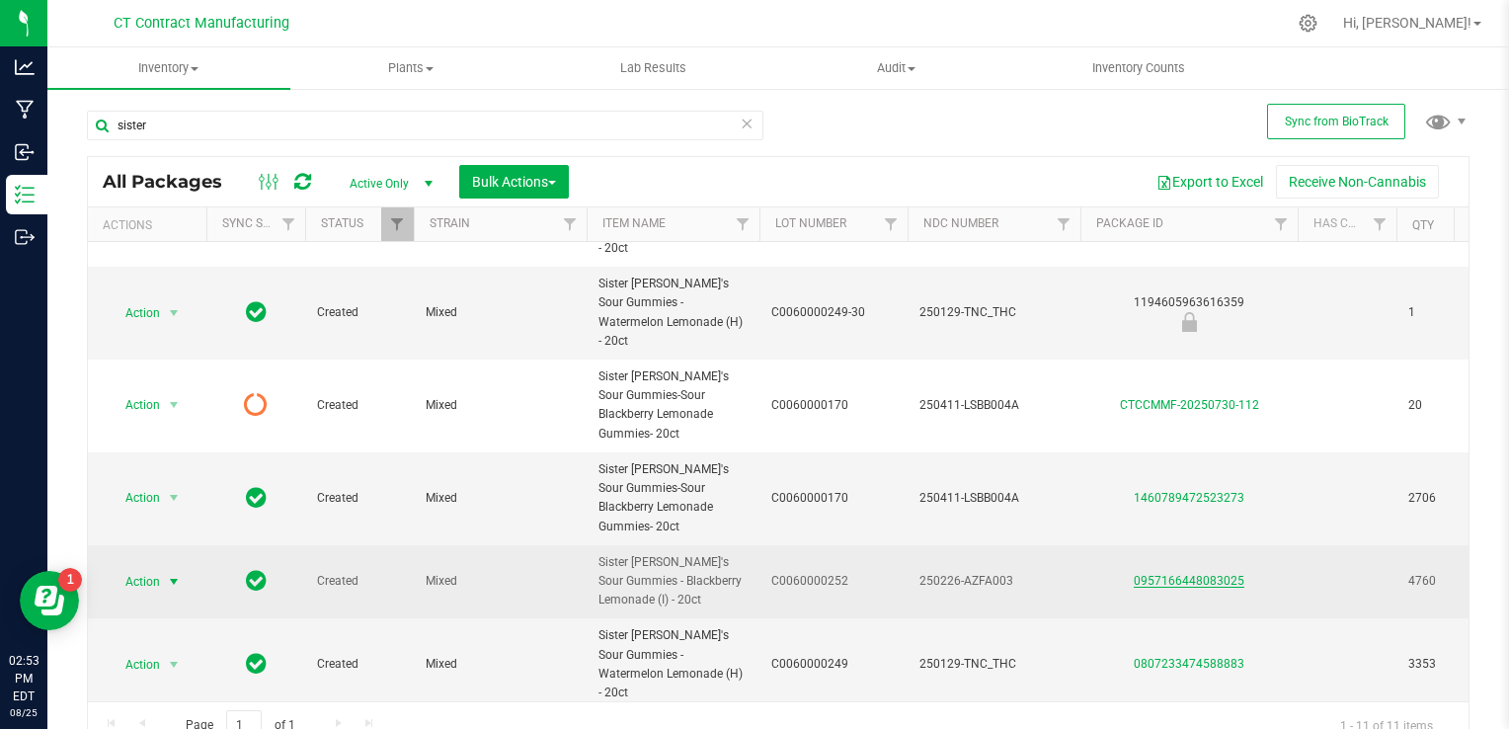
click at [1154, 574] on link "0957166448083025" at bounding box center [1189, 581] width 111 height 14
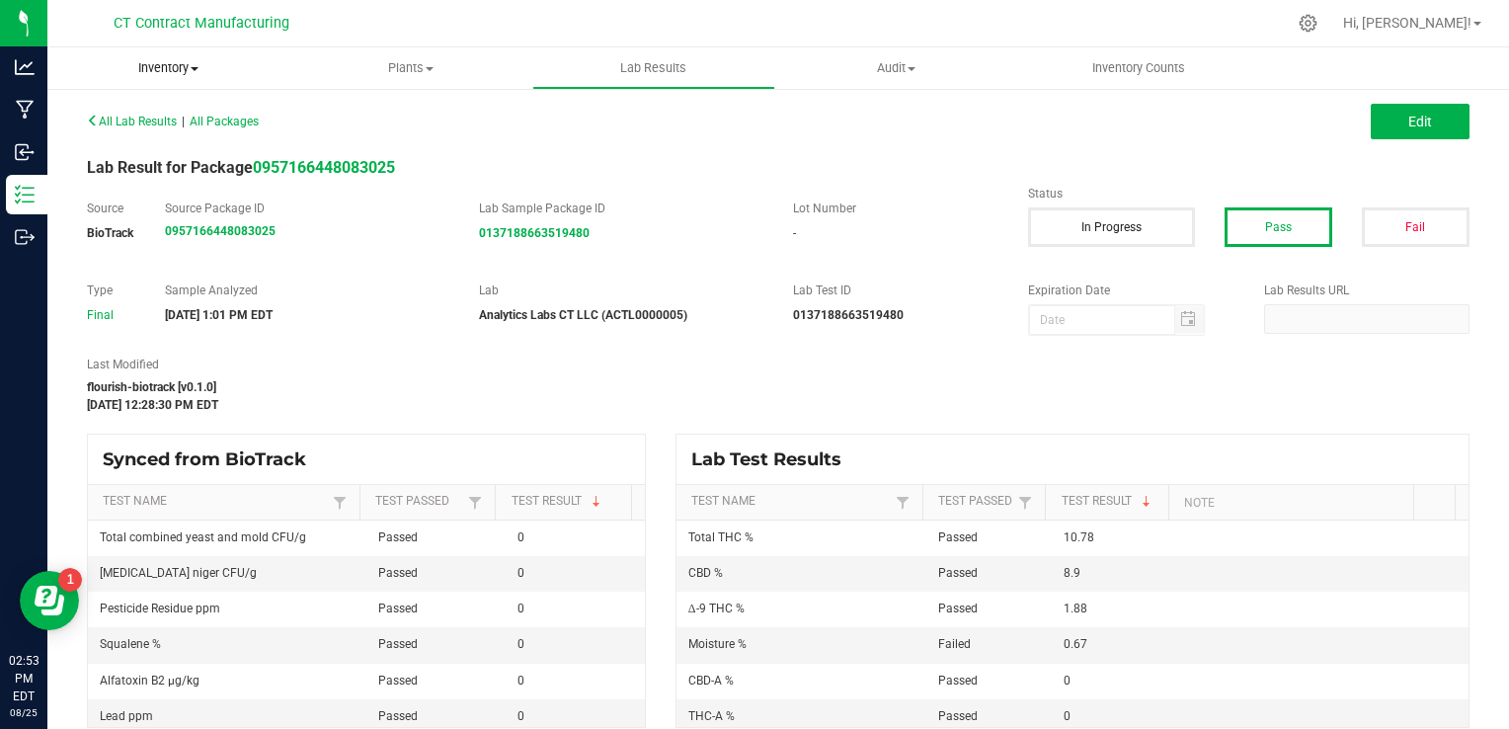
click at [192, 69] on span at bounding box center [195, 69] width 8 height 4
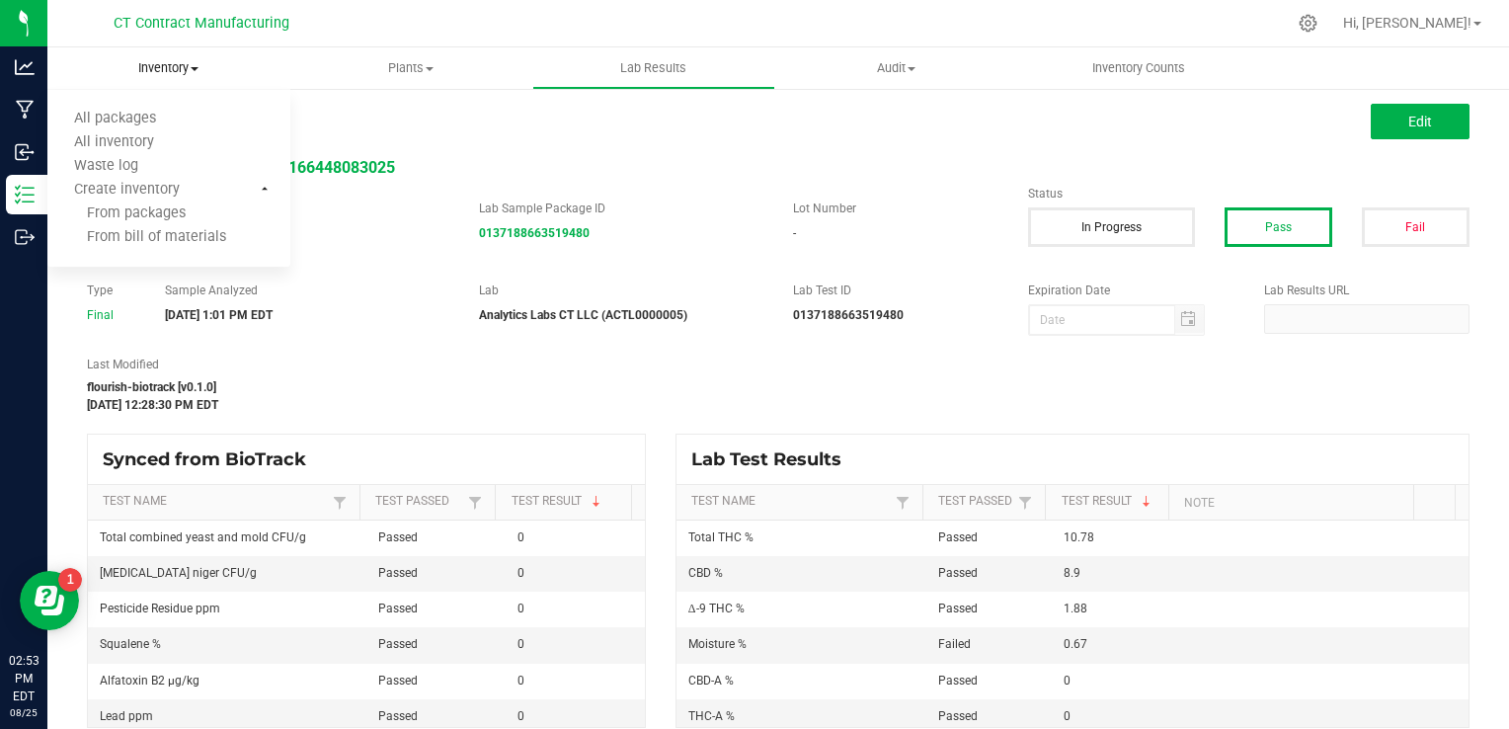
click at [192, 69] on span at bounding box center [195, 69] width 8 height 4
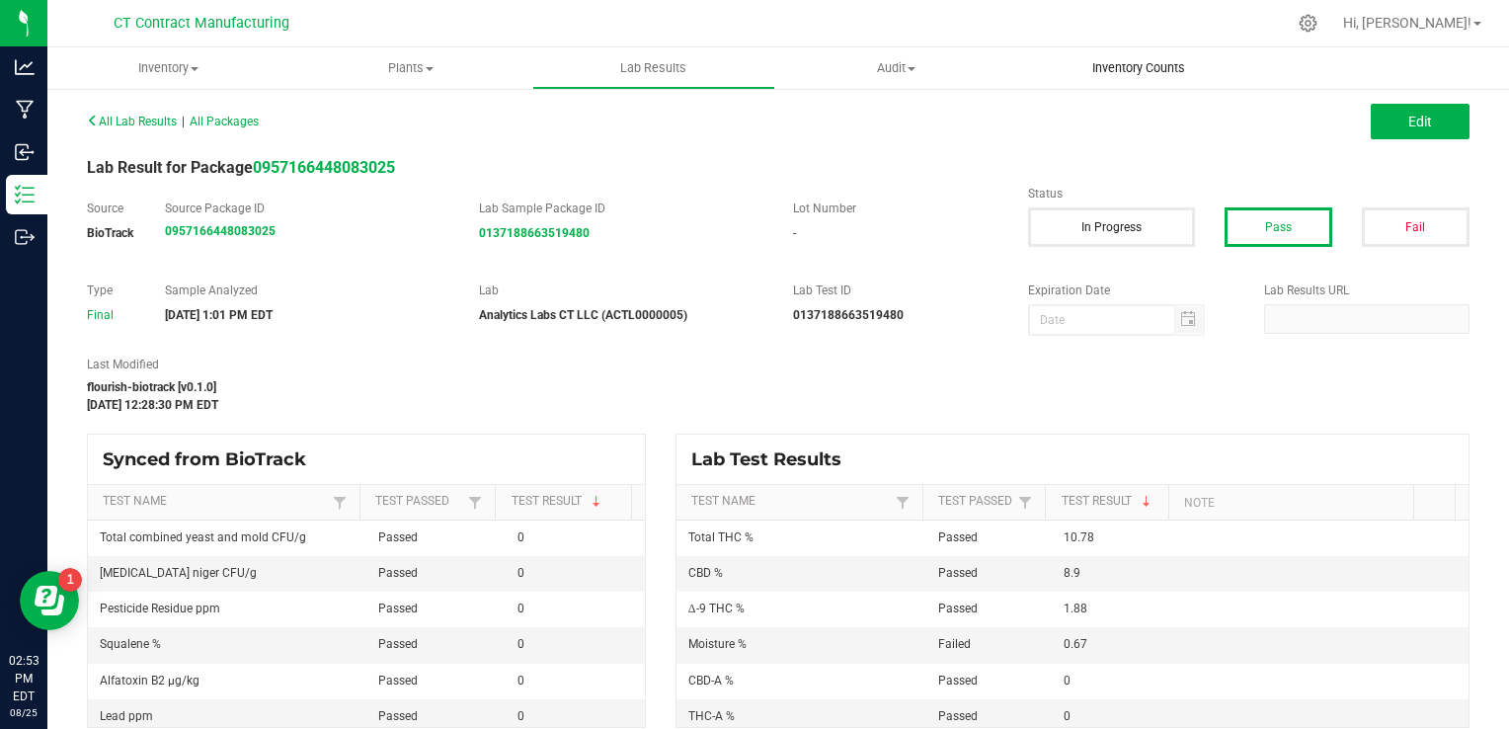
click at [1148, 65] on span "Inventory Counts" at bounding box center [1138, 68] width 146 height 18
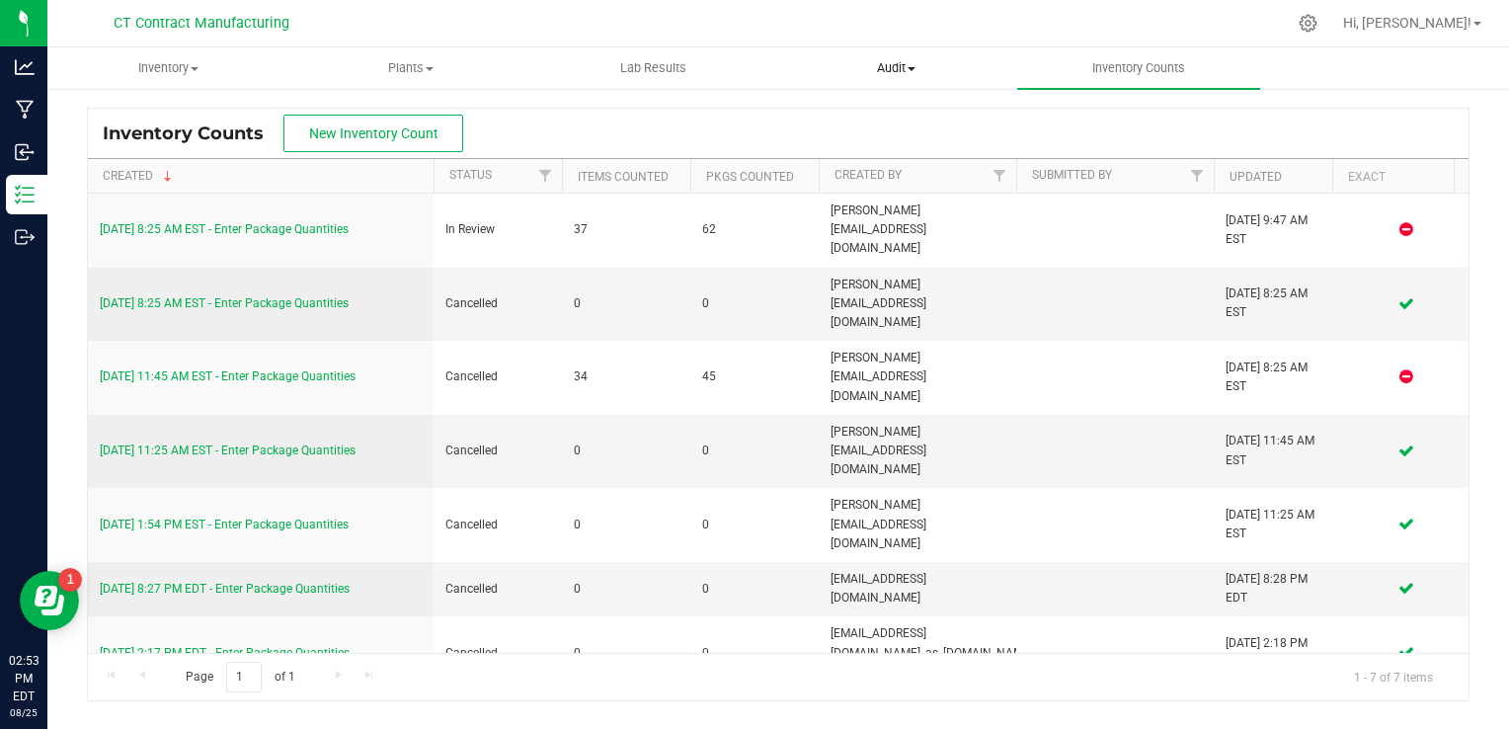
click at [901, 71] on span "Audit" at bounding box center [896, 68] width 241 height 18
click at [901, 71] on span "Audit" at bounding box center [896, 68] width 243 height 18
click at [628, 67] on span "Lab Results" at bounding box center [652, 68] width 119 height 18
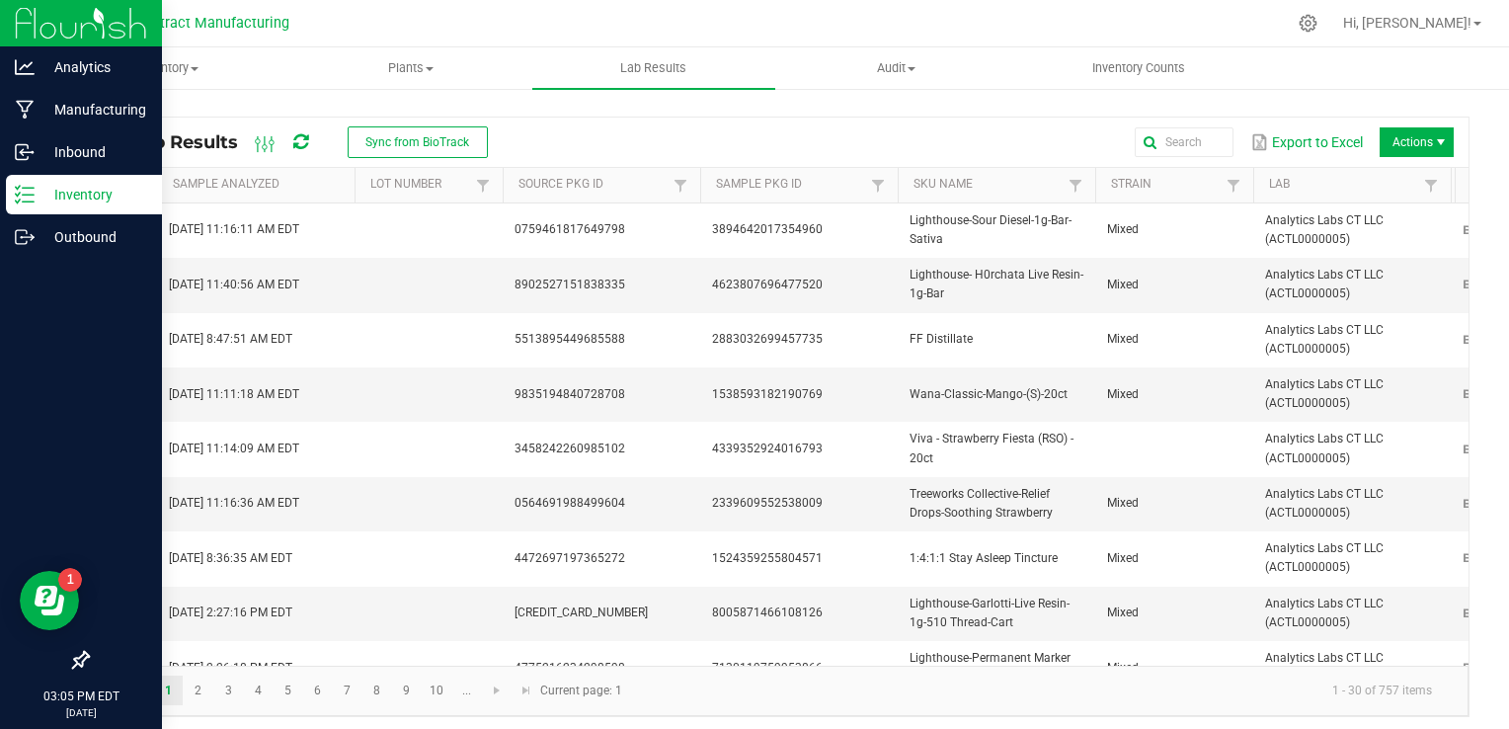
click at [79, 195] on p "Inventory" at bounding box center [94, 195] width 118 height 24
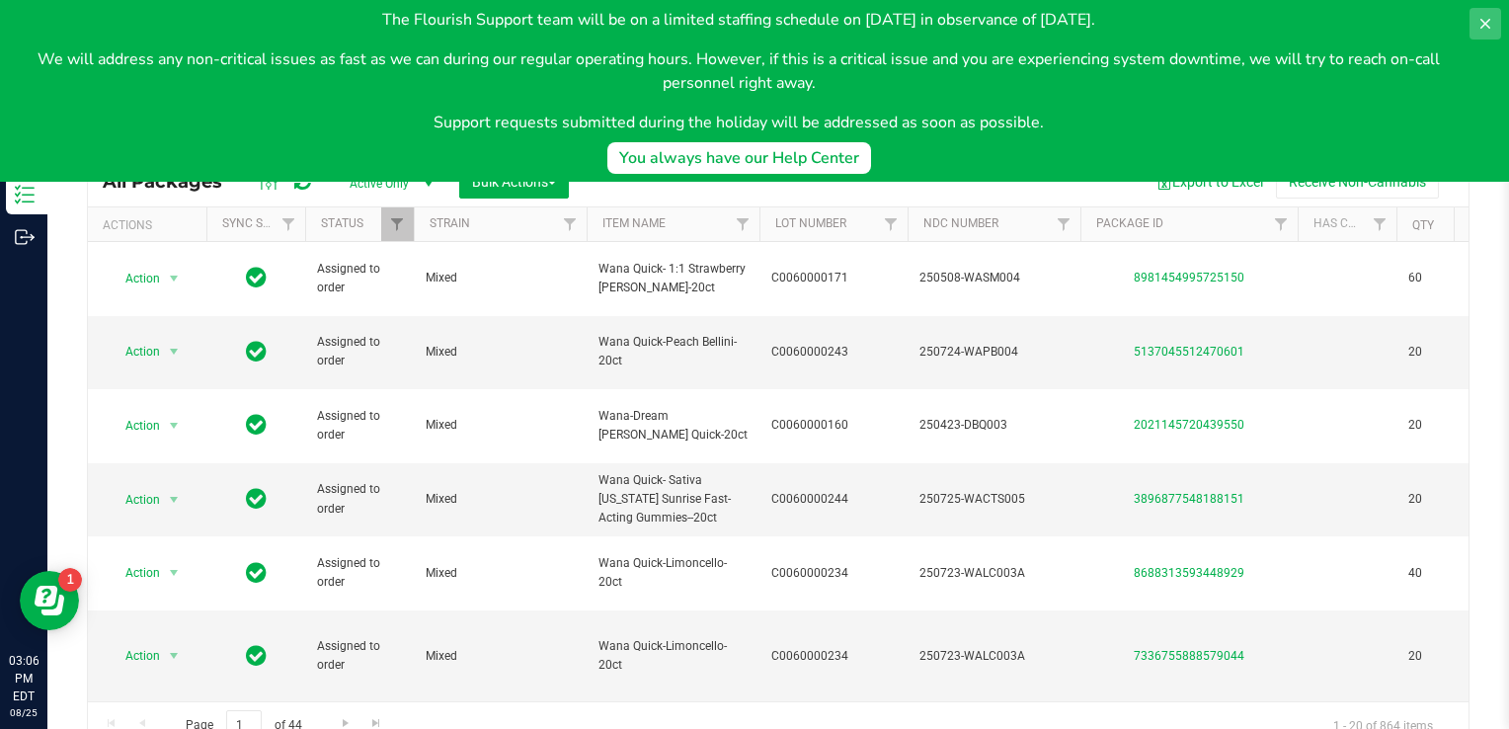
click at [1483, 26] on icon at bounding box center [1485, 24] width 10 height 10
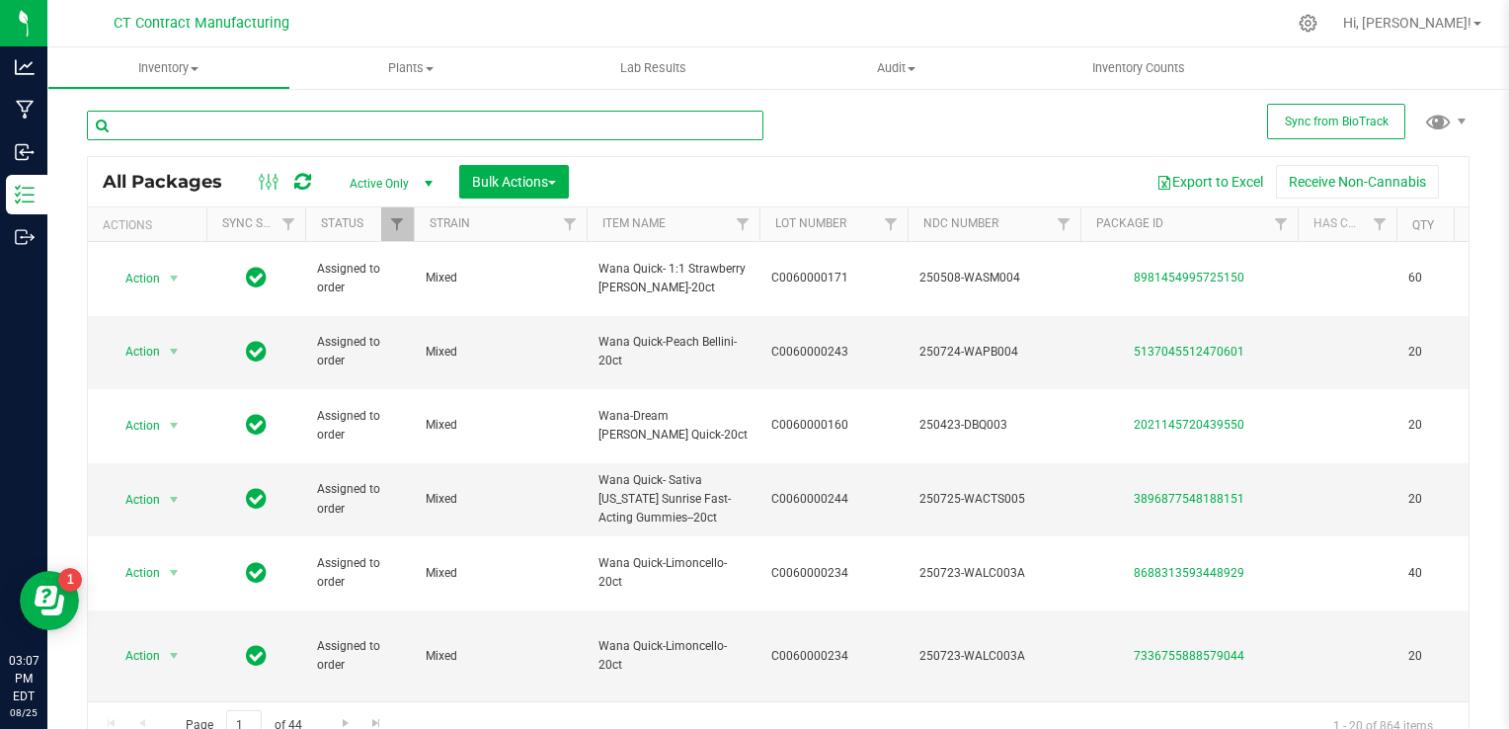
click at [284, 129] on input "text" at bounding box center [425, 126] width 676 height 30
type input "sister"
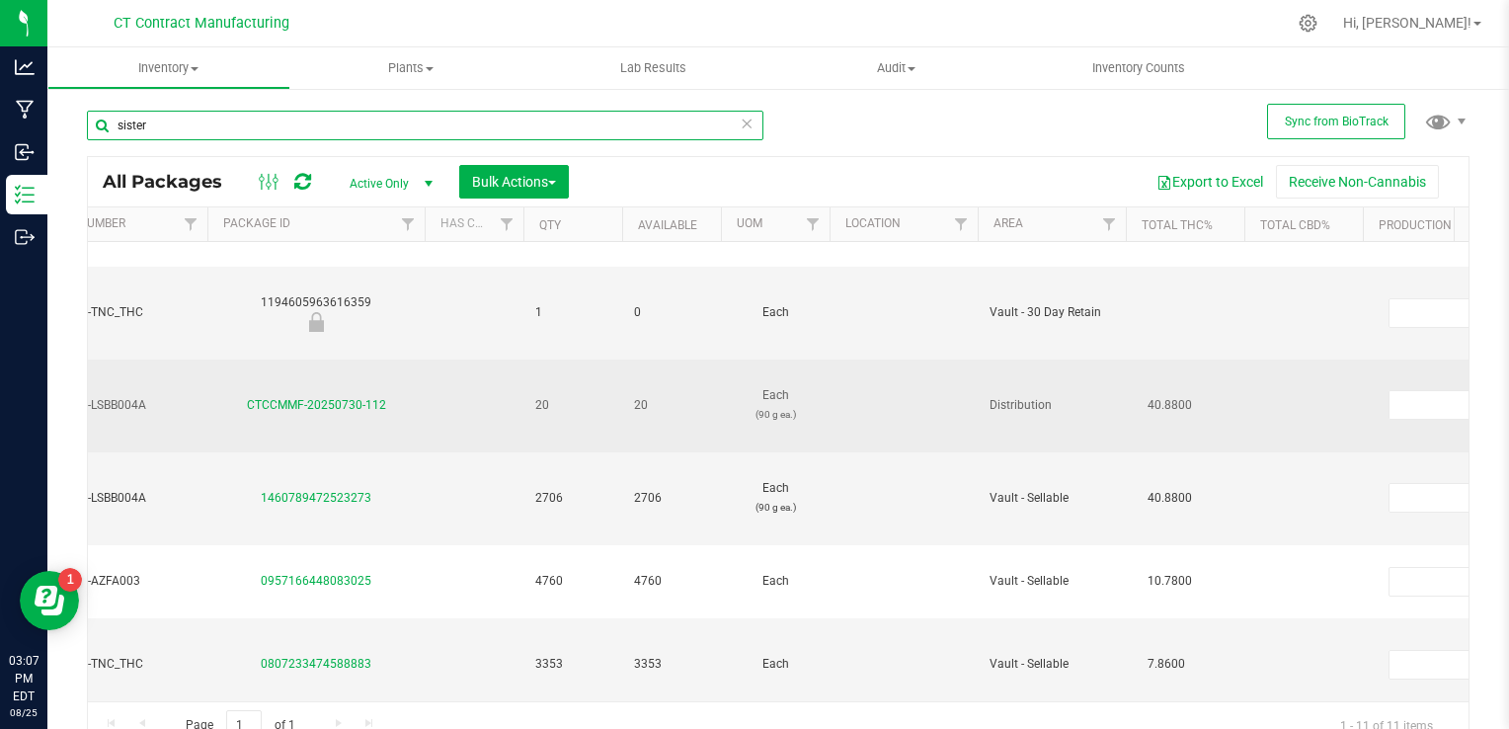
scroll to position [362, 889]
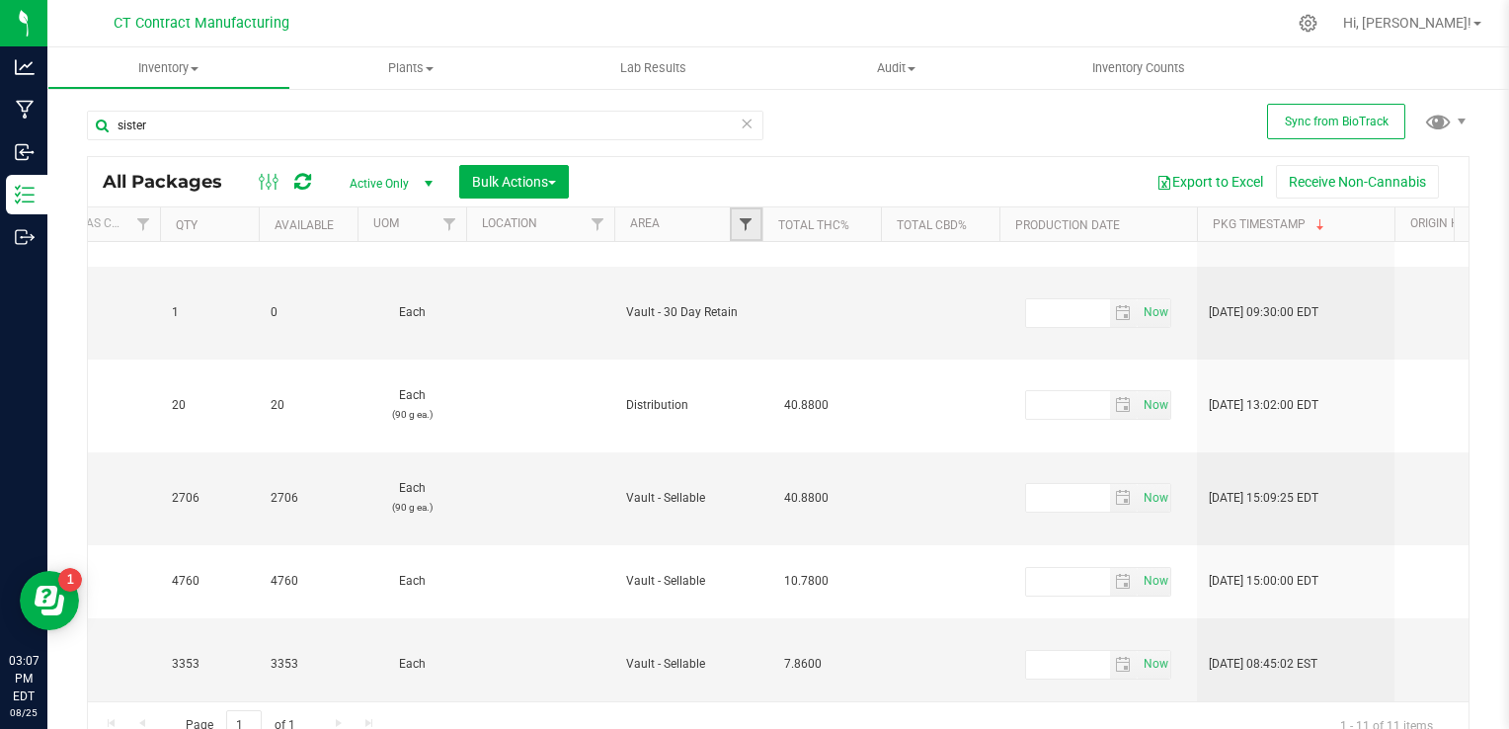
click at [747, 231] on span "Filter" at bounding box center [746, 224] width 16 height 16
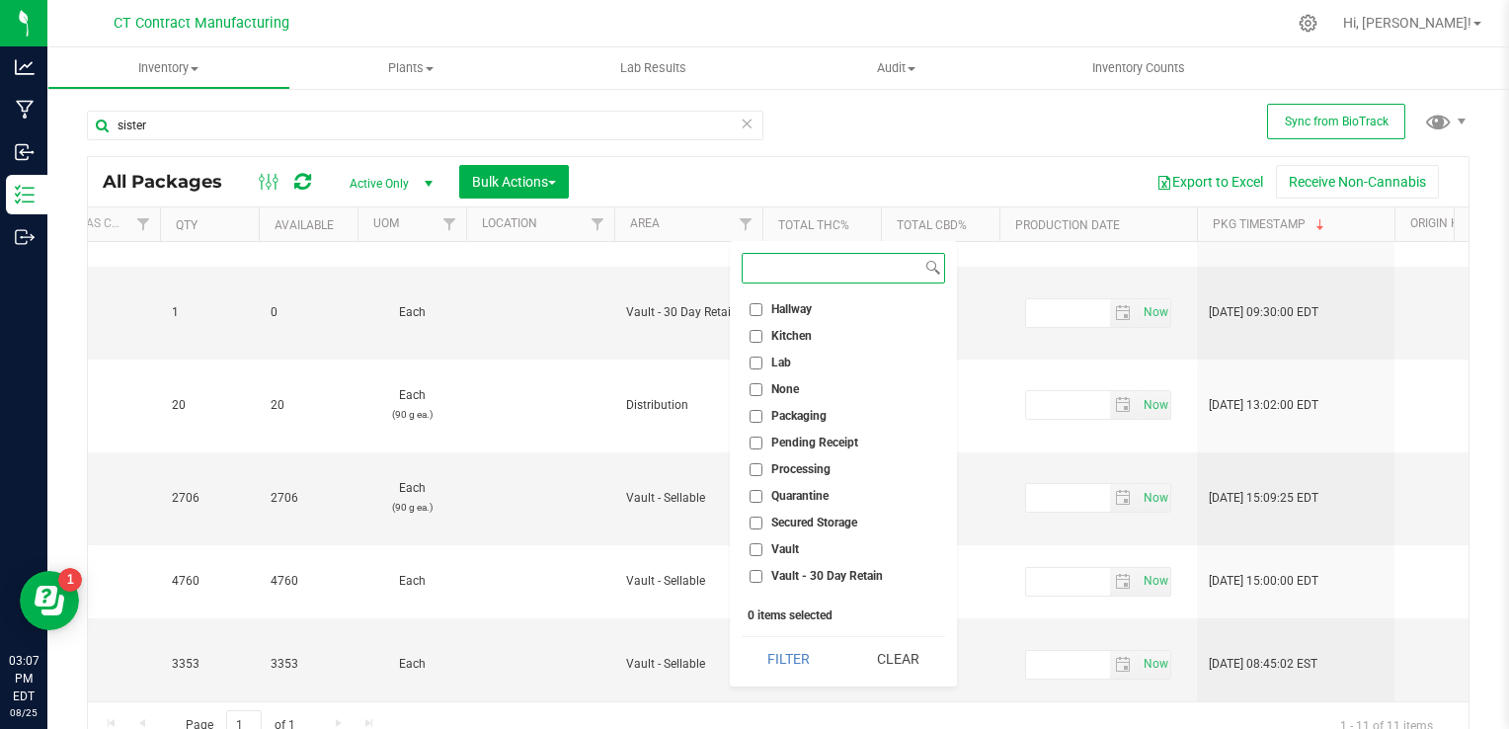
scroll to position [150, 0]
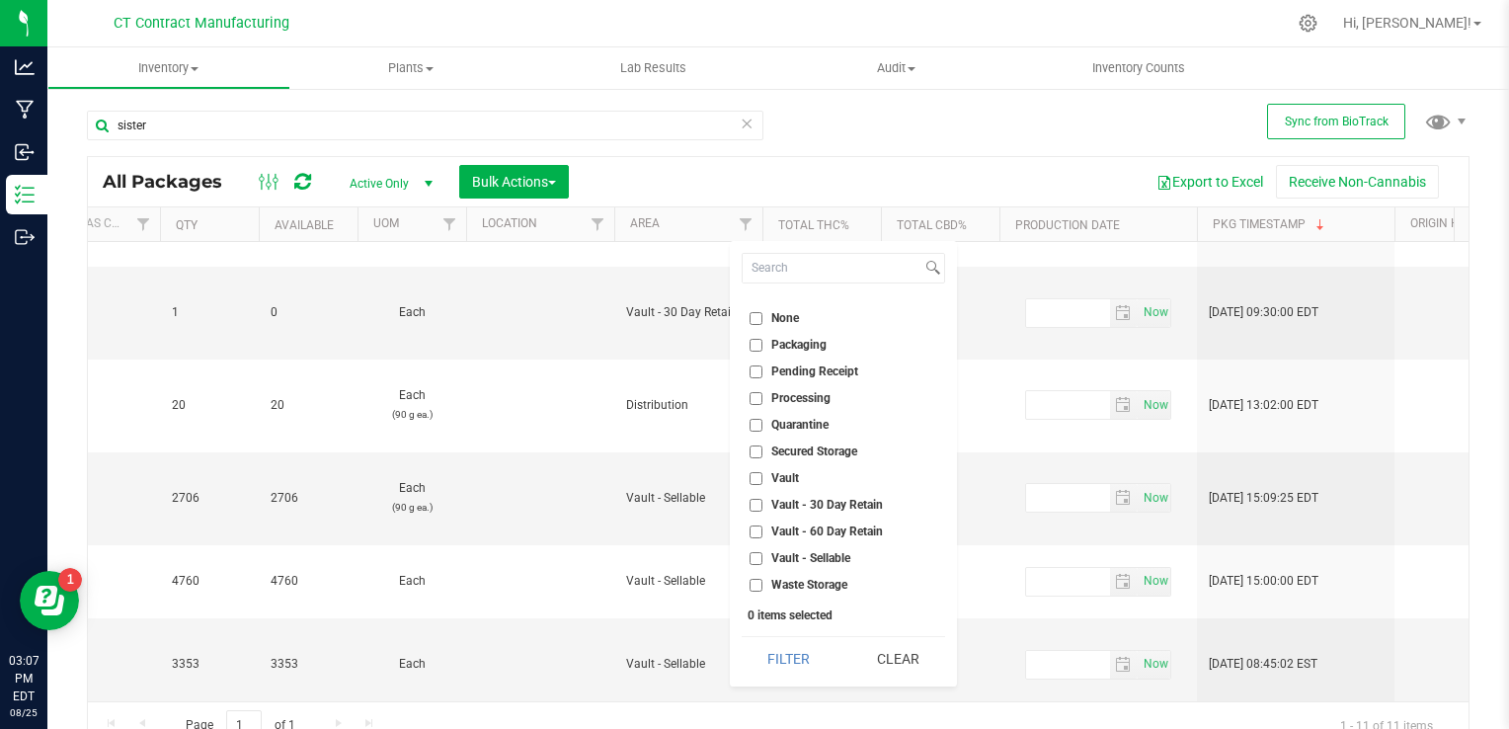
click at [754, 558] on input "Vault - Sellable" at bounding box center [755, 558] width 13 height 13
checkbox input "true"
click at [799, 647] on button "Filter" at bounding box center [789, 658] width 95 height 43
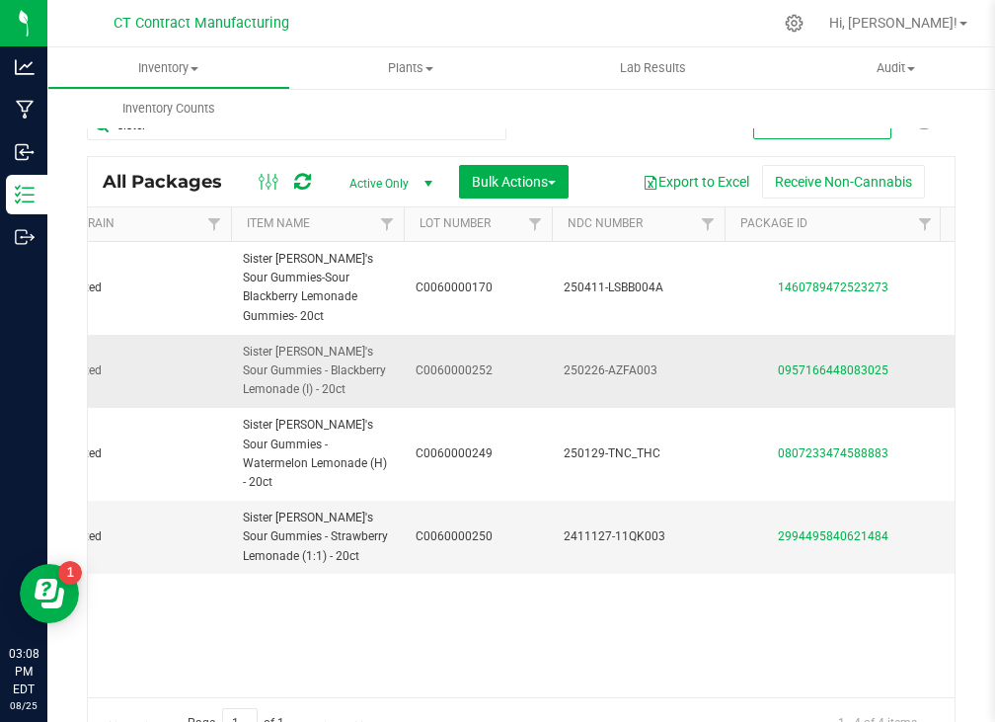
scroll to position [0, 355]
